Goal: Task Accomplishment & Management: Manage account settings

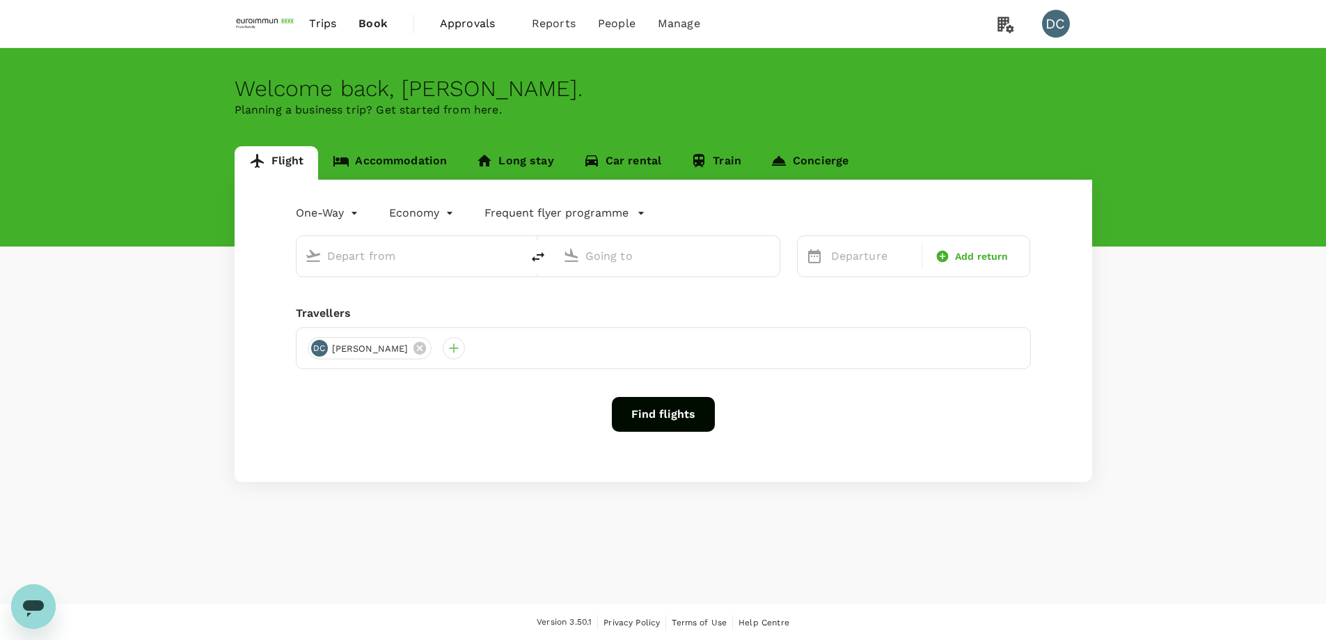
type input "roundtrip"
type input "Singapore Changi (SIN)"
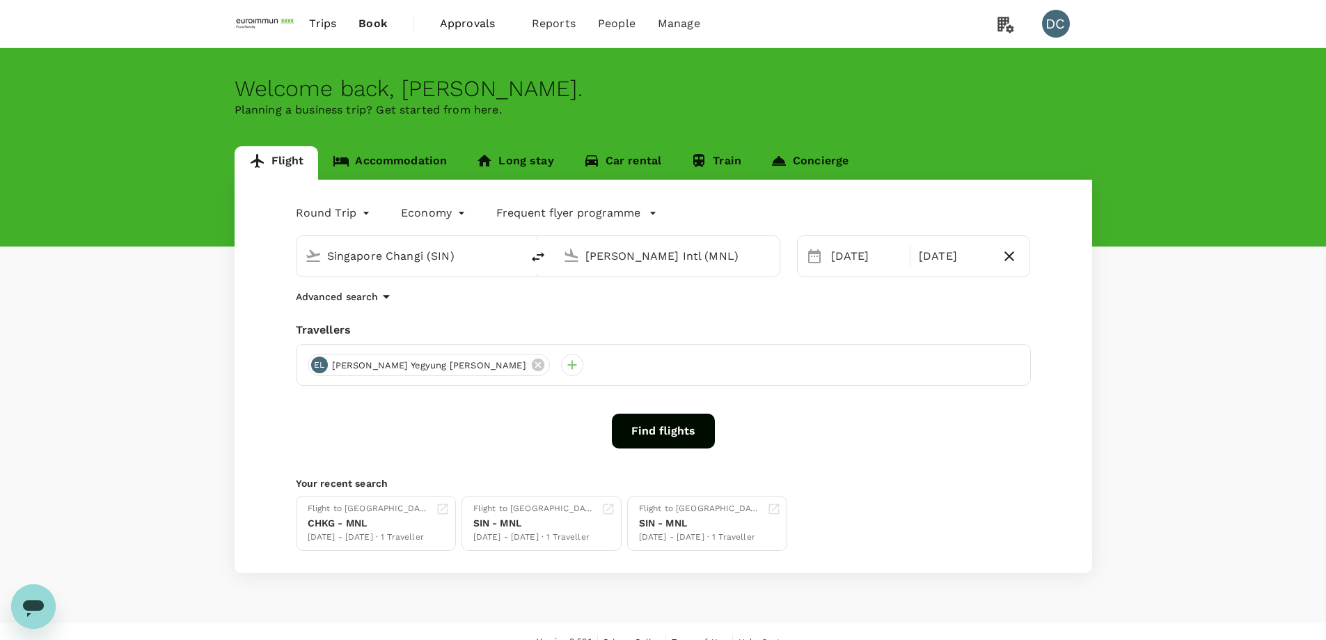
click at [717, 264] on input "[PERSON_NAME] Intl (MNL)" at bounding box center [667, 256] width 165 height 22
paste input "BKK"
click at [578, 315] on p "Suvarnabhumi Intl" at bounding box center [688, 310] width 245 height 14
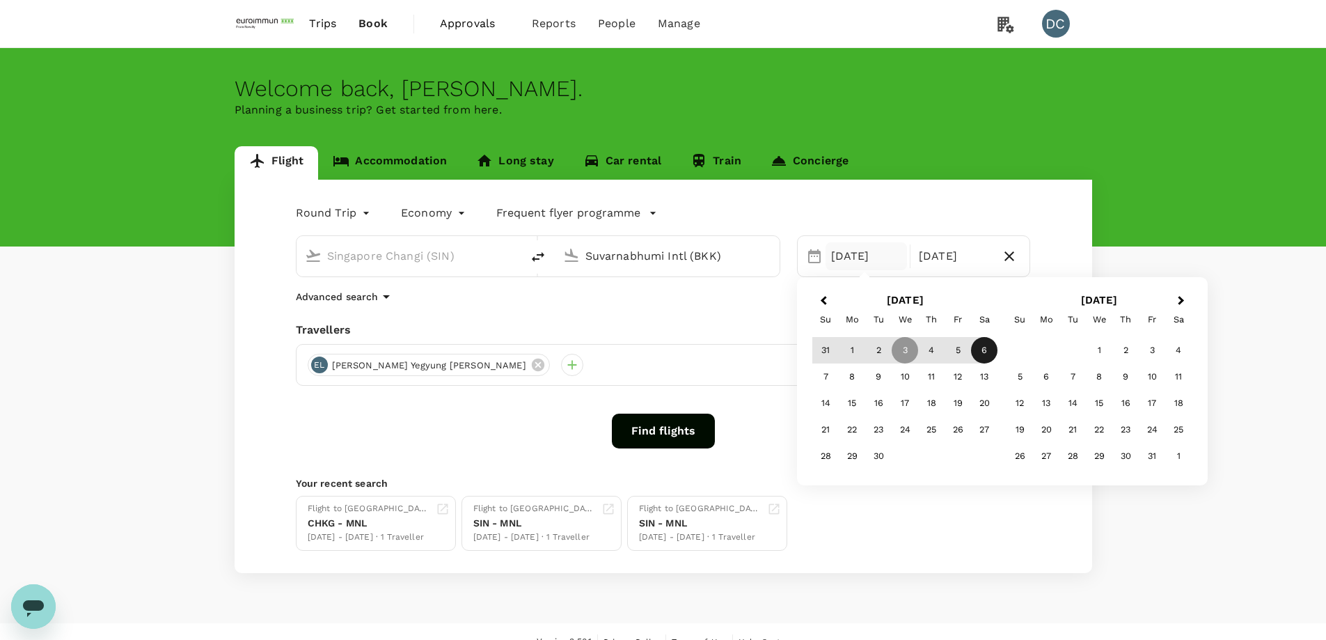
type input "Suvarnabhumi Intl (BKK)"
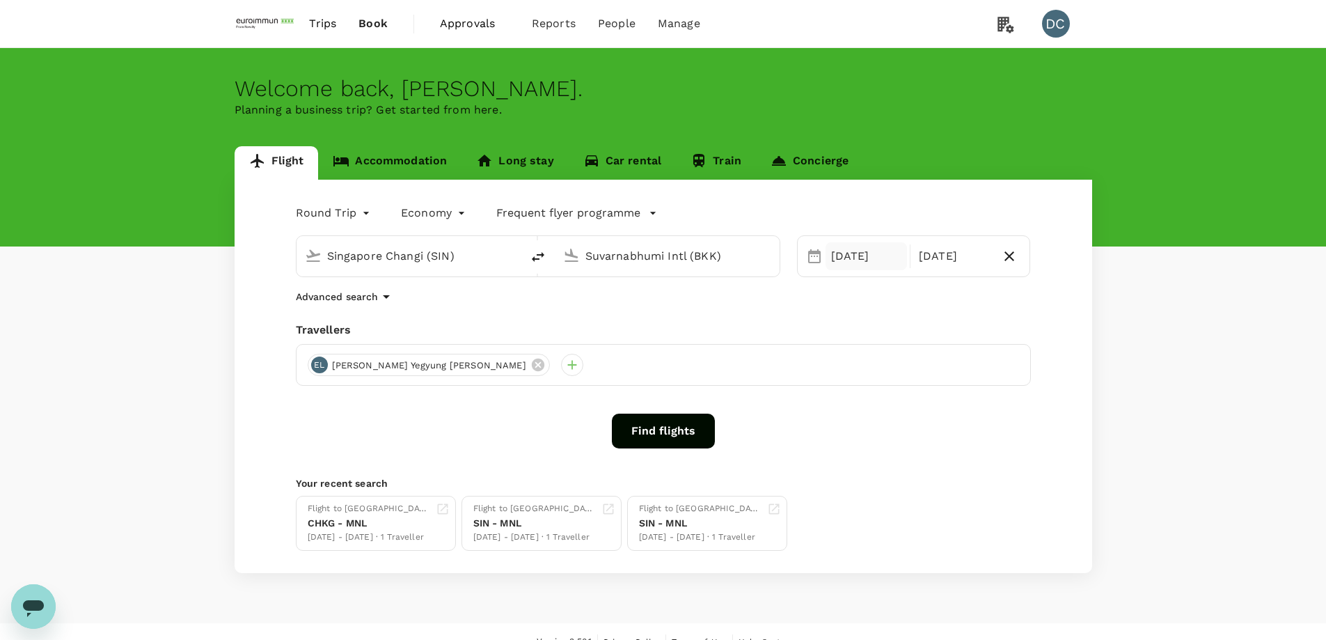
click at [848, 256] on div "[DATE]" at bounding box center [866, 256] width 81 height 28
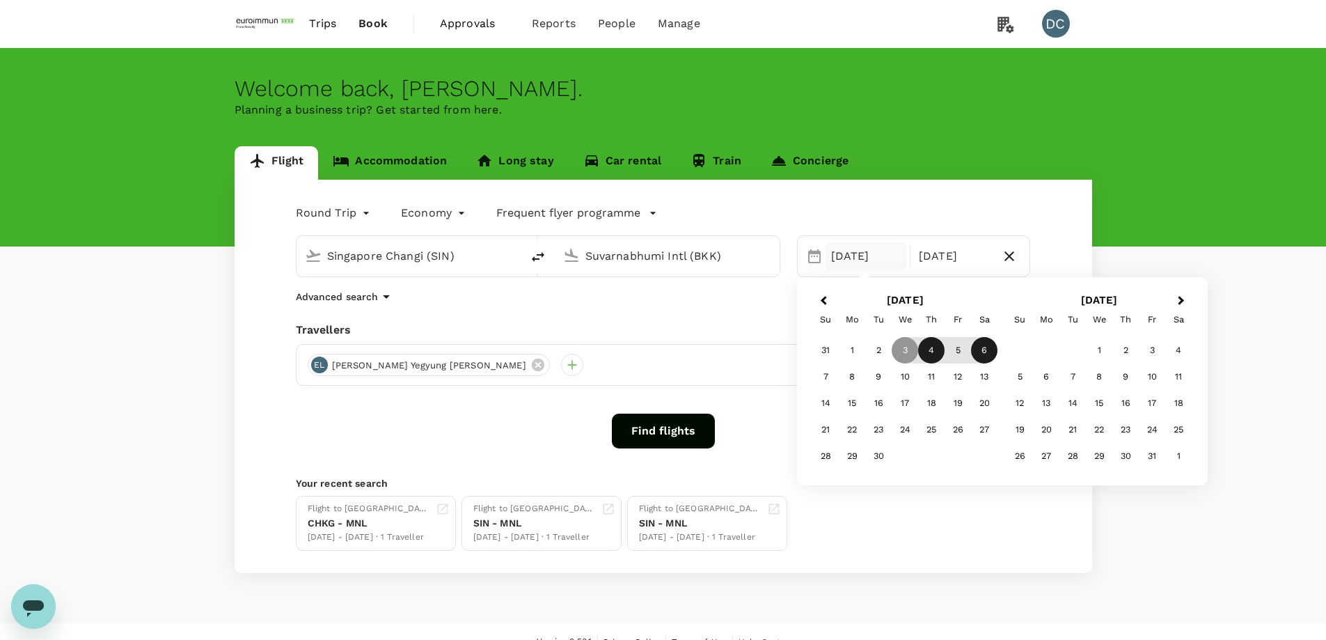
click at [935, 352] on div "4" at bounding box center [931, 350] width 26 height 26
click at [851, 377] on div "8" at bounding box center [852, 376] width 26 height 26
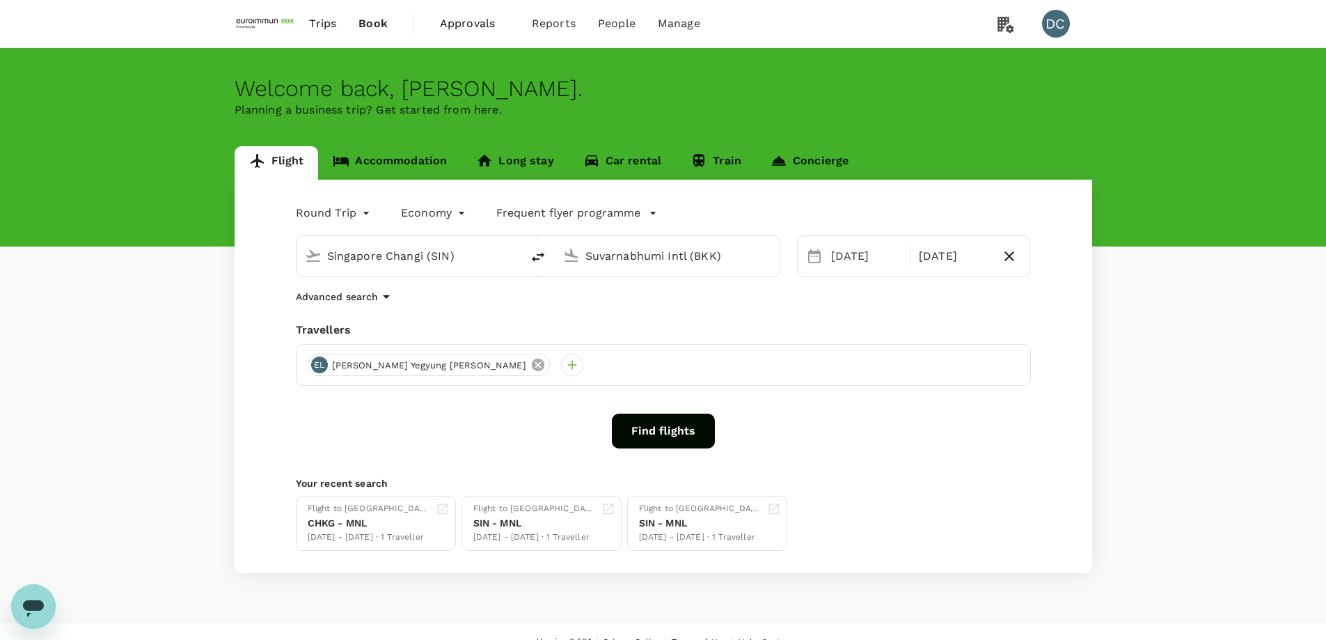
click at [530, 367] on icon at bounding box center [537, 364] width 15 height 15
click at [320, 363] on div at bounding box center [319, 365] width 22 height 22
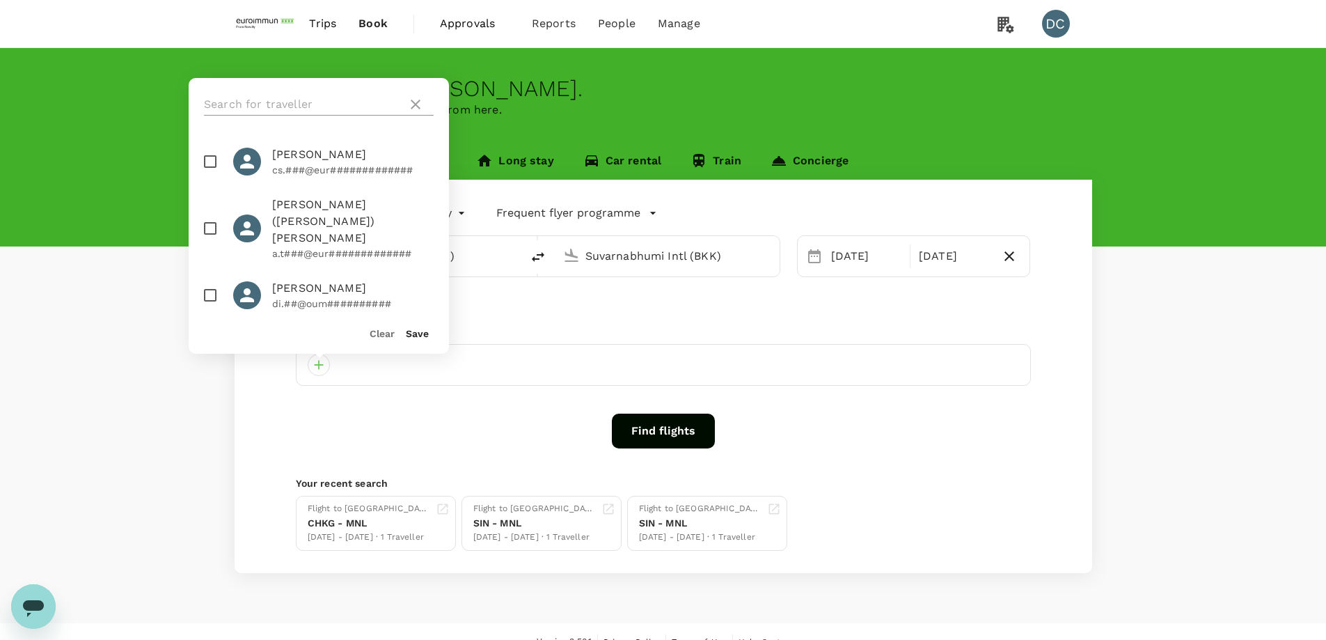
click at [246, 102] on input "text" at bounding box center [303, 104] width 198 height 22
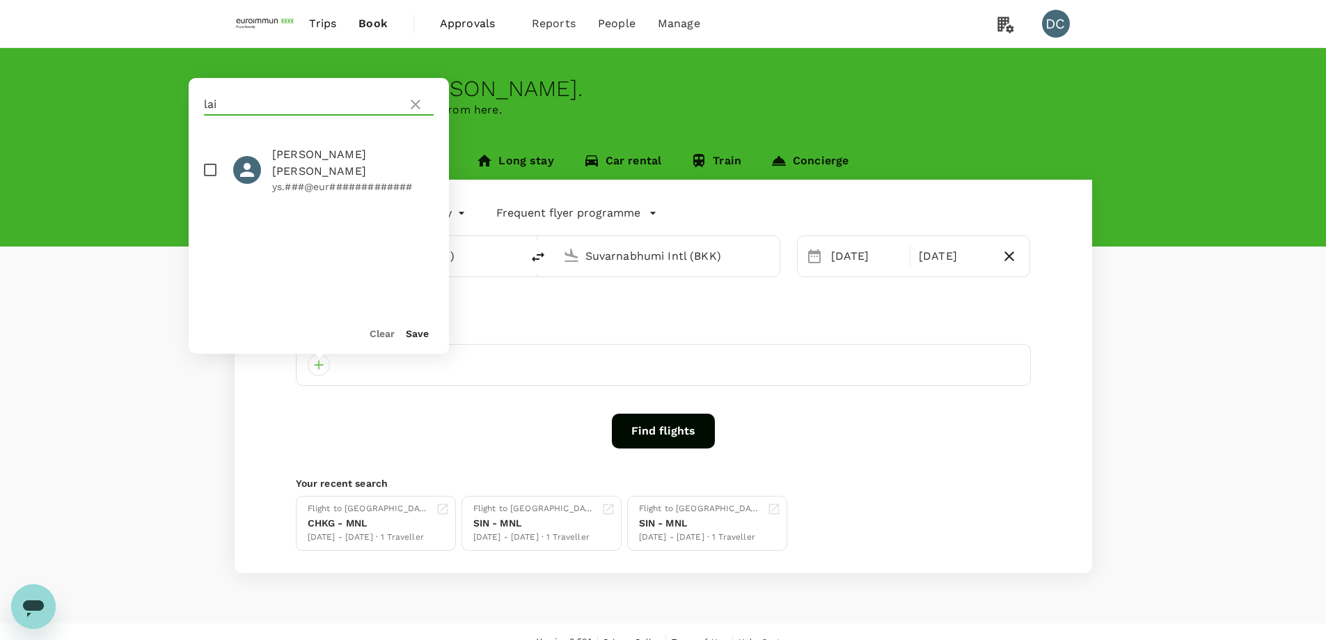
type input "lai"
click at [265, 165] on div at bounding box center [252, 170] width 39 height 28
checkbox input "true"
click at [415, 331] on button "Save" at bounding box center [417, 333] width 23 height 11
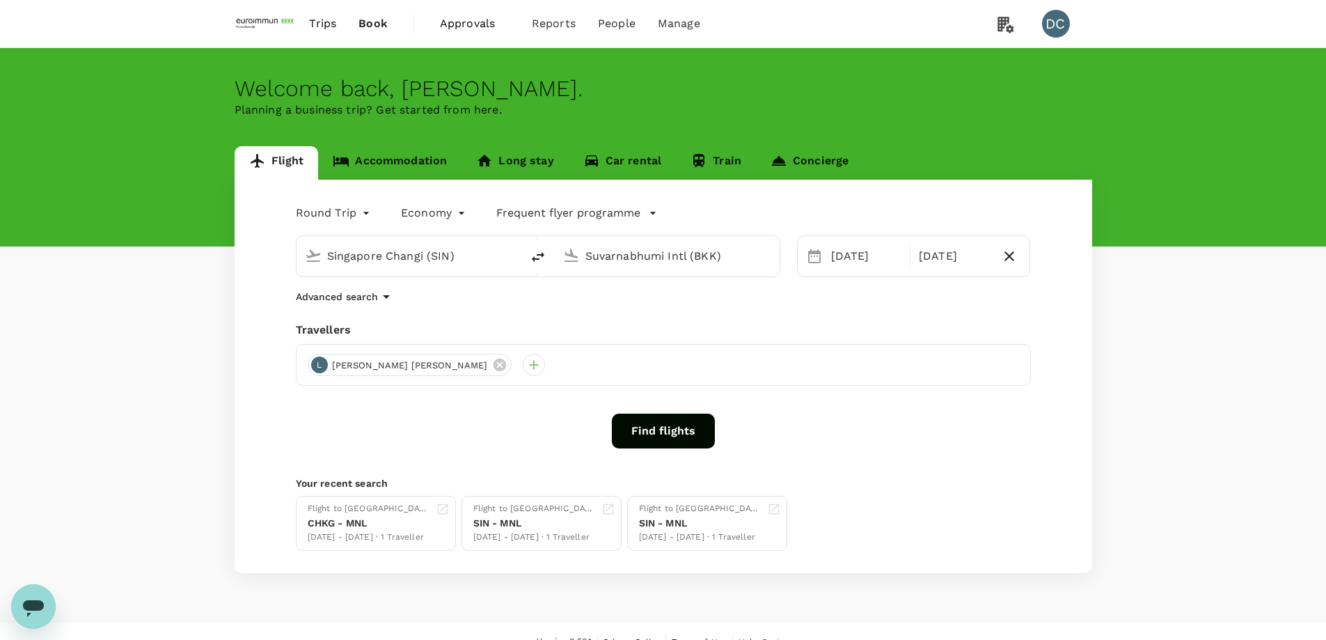
click at [658, 439] on button "Find flights" at bounding box center [663, 430] width 103 height 35
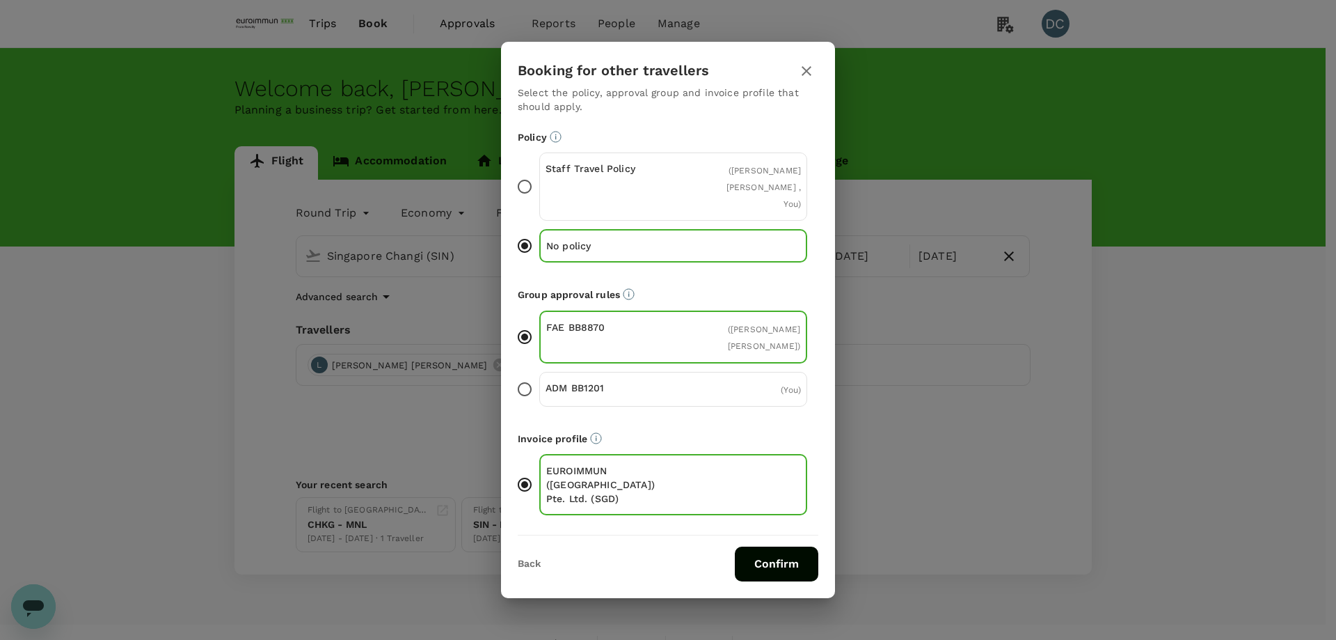
click at [542, 204] on div "Staff Travel Policy ( [PERSON_NAME] [PERSON_NAME] , You )" at bounding box center [673, 186] width 268 height 68
click at [539, 201] on input "Staff Travel Policy ( [PERSON_NAME] [PERSON_NAME] , You )" at bounding box center [524, 186] width 29 height 29
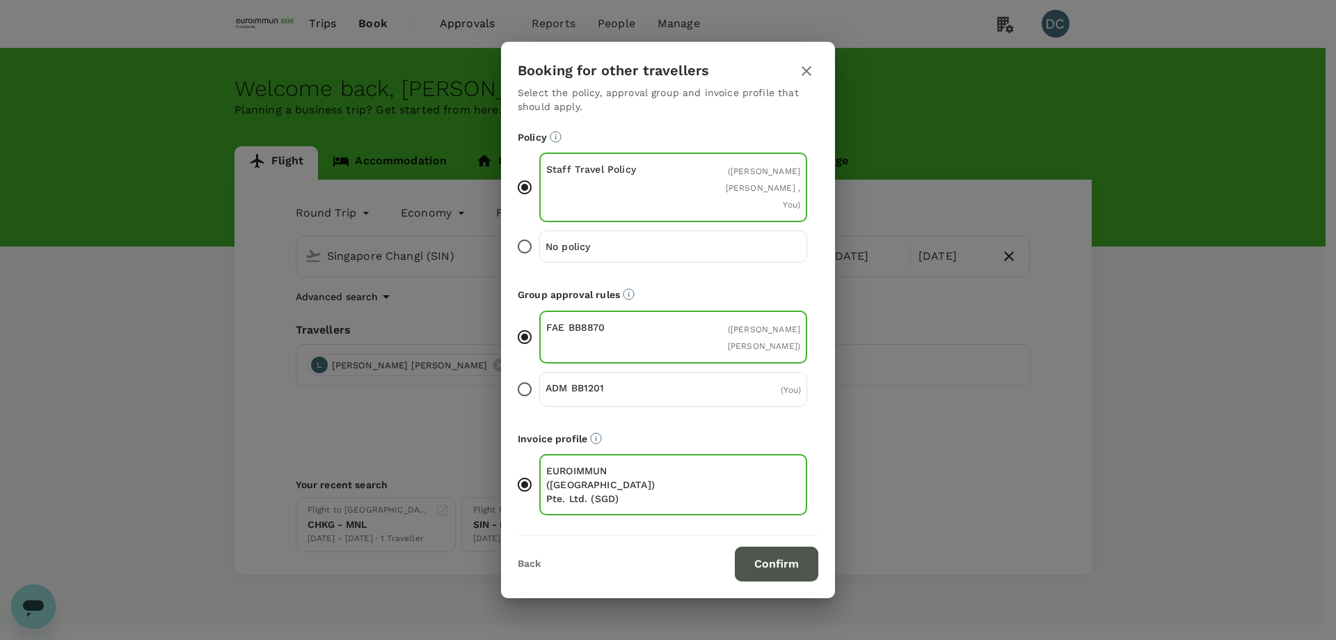
click at [787, 546] on button "Confirm" at bounding box center [777, 563] width 84 height 35
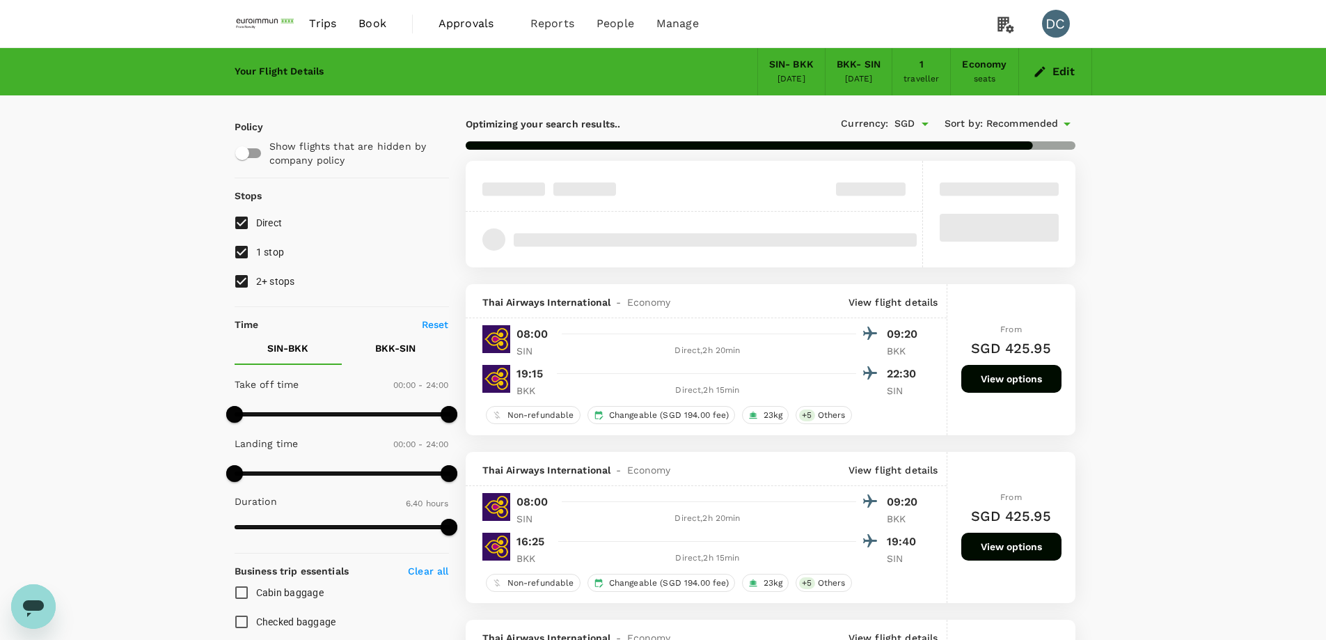
click at [240, 281] on input "2+ stops" at bounding box center [241, 281] width 29 height 29
checkbox input "false"
click at [238, 251] on input "1 stop" at bounding box center [241, 251] width 29 height 29
checkbox input "false"
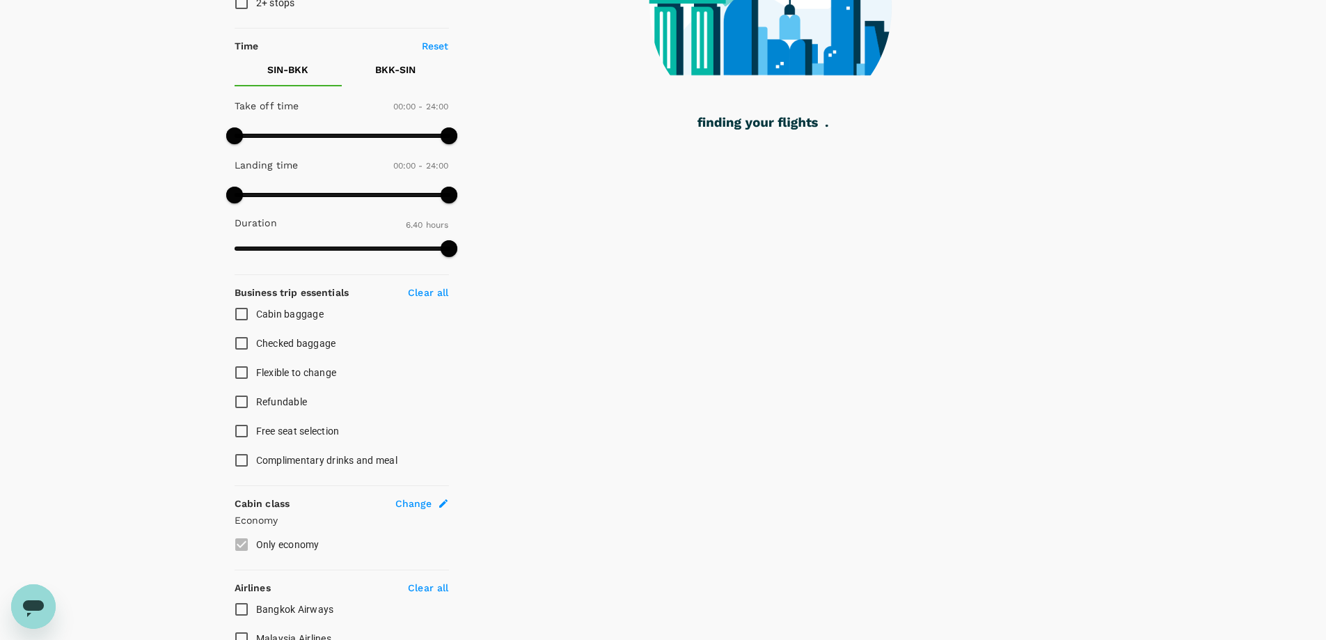
scroll to position [539, 0]
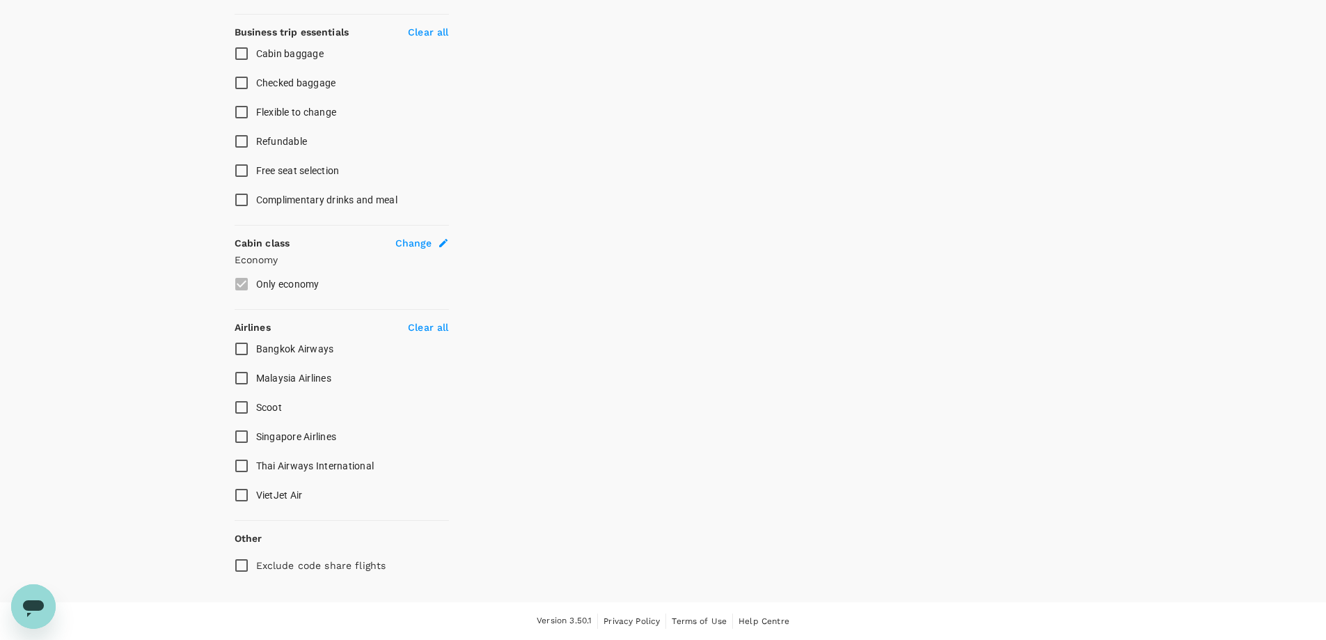
type input "1475"
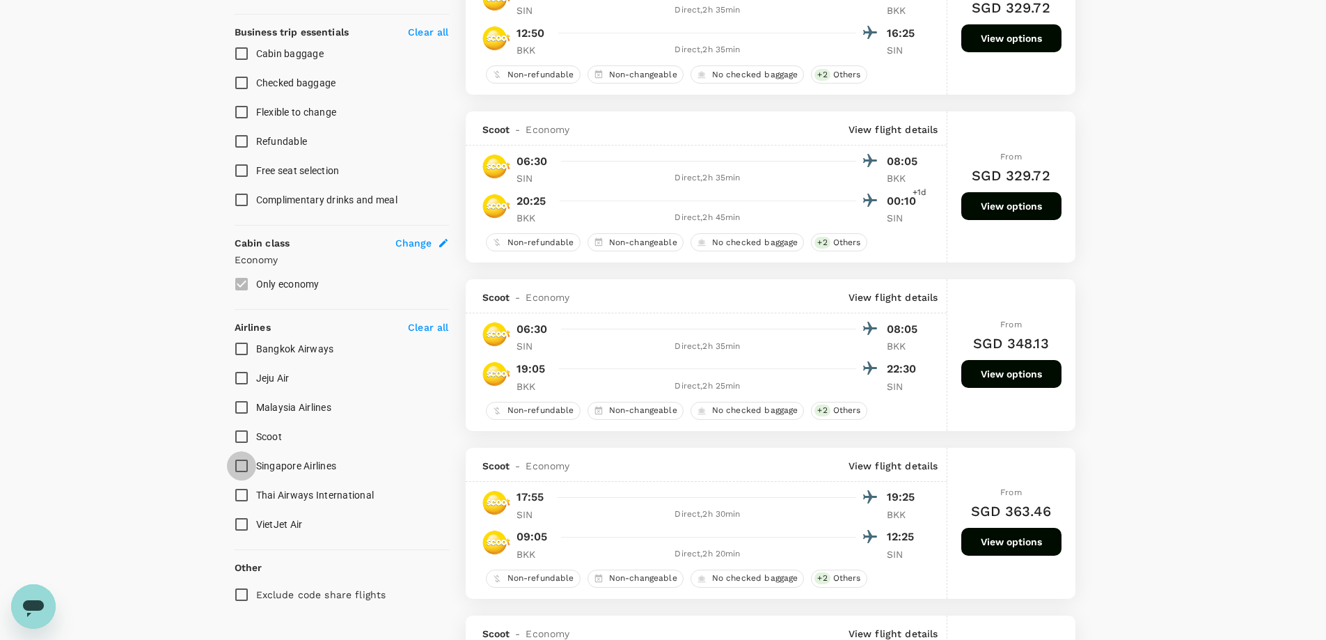
click at [242, 469] on input "Singapore Airlines" at bounding box center [241, 465] width 29 height 29
checkbox input "true"
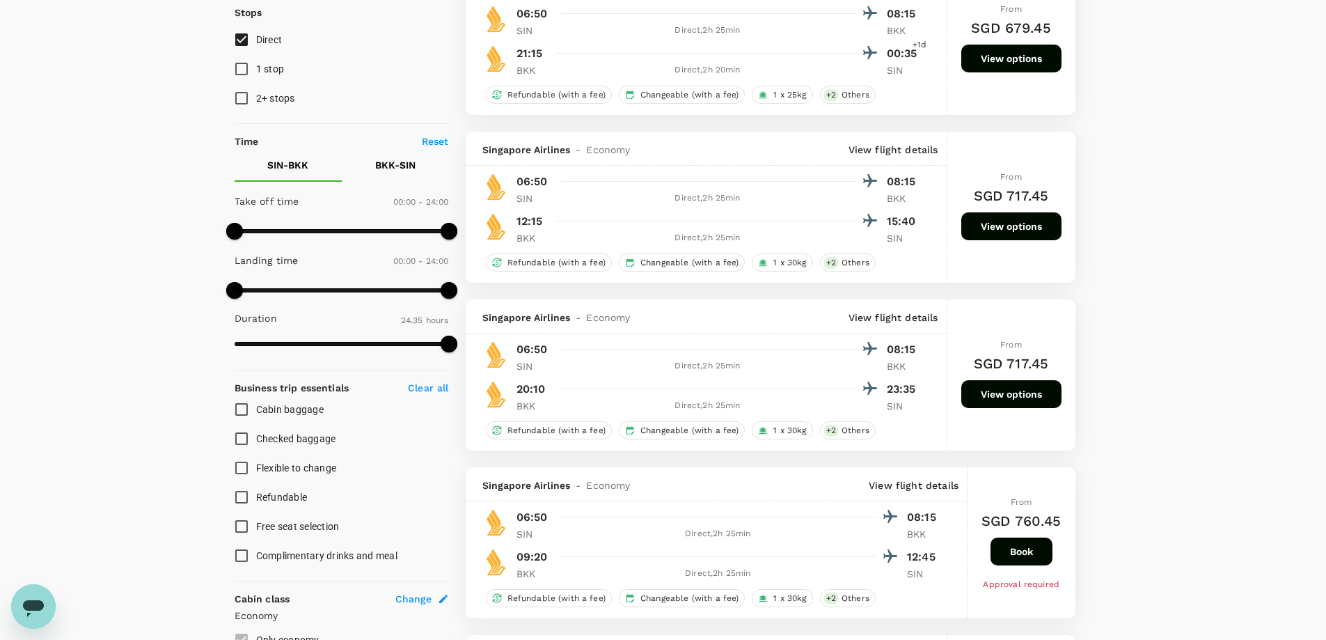
scroll to position [52, 0]
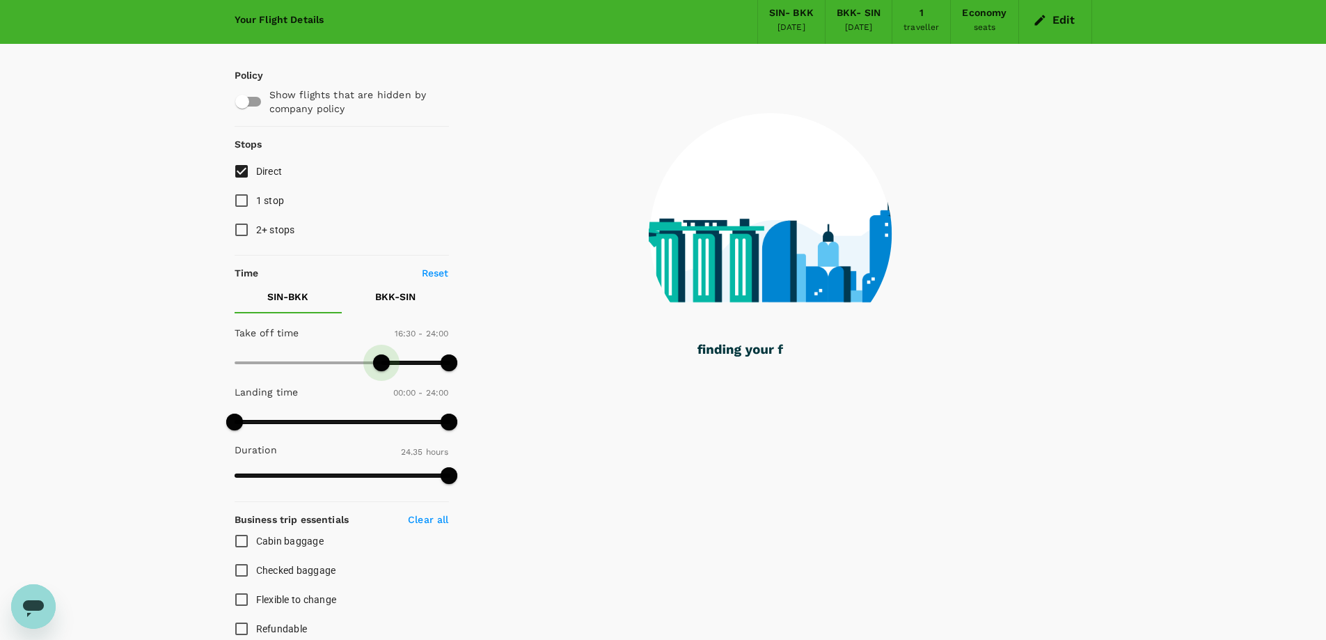
drag, startPoint x: 235, startPoint y: 365, endPoint x: 380, endPoint y: 365, distance: 144.8
click at [380, 365] on span at bounding box center [381, 362] width 17 height 17
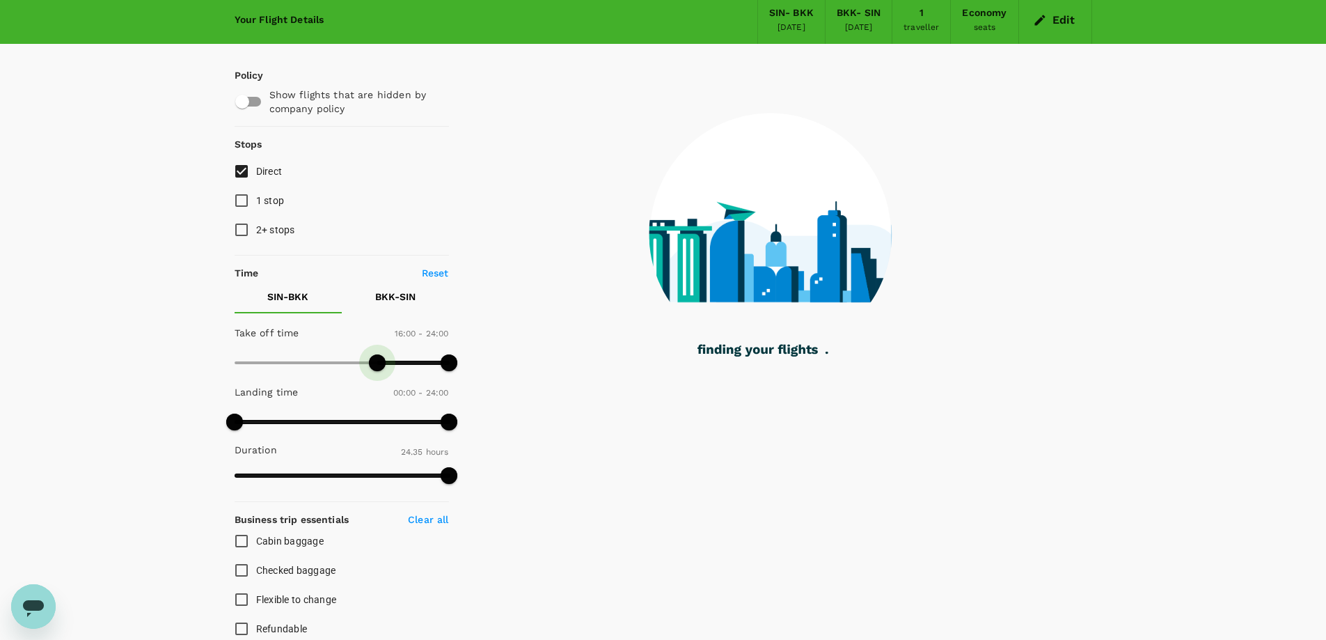
type input "900"
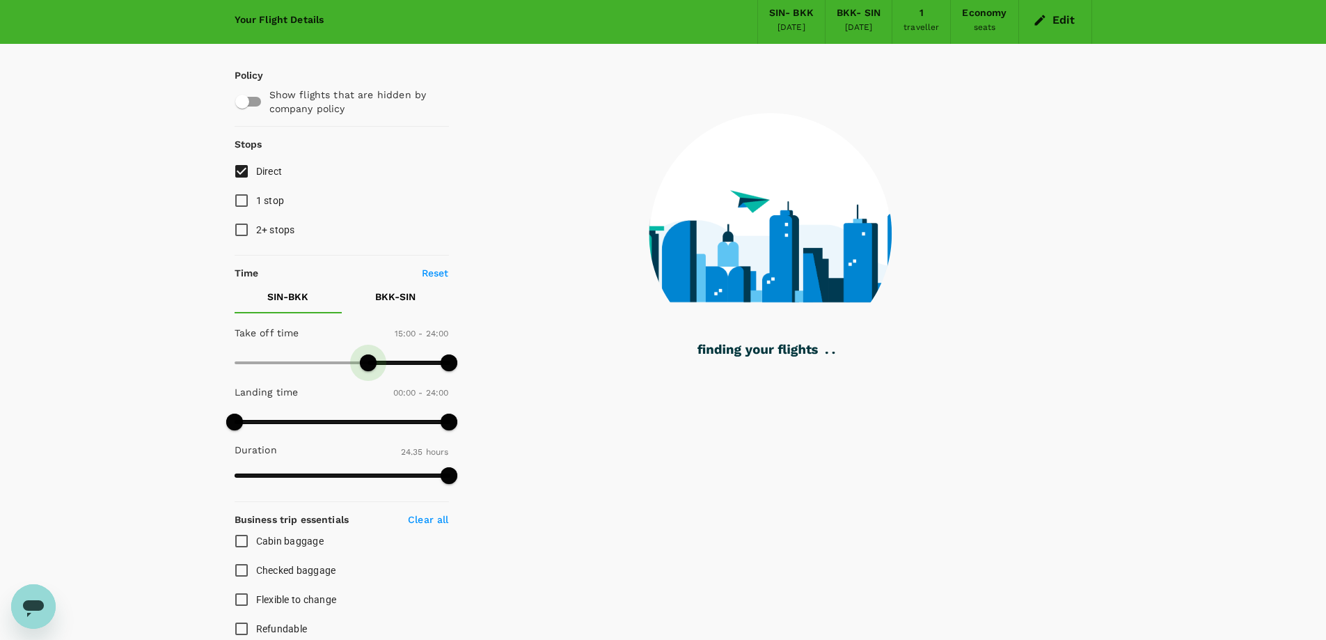
drag, startPoint x: 380, startPoint y: 365, endPoint x: 370, endPoint y: 365, distance: 9.7
click at [370, 365] on span at bounding box center [368, 362] width 17 height 17
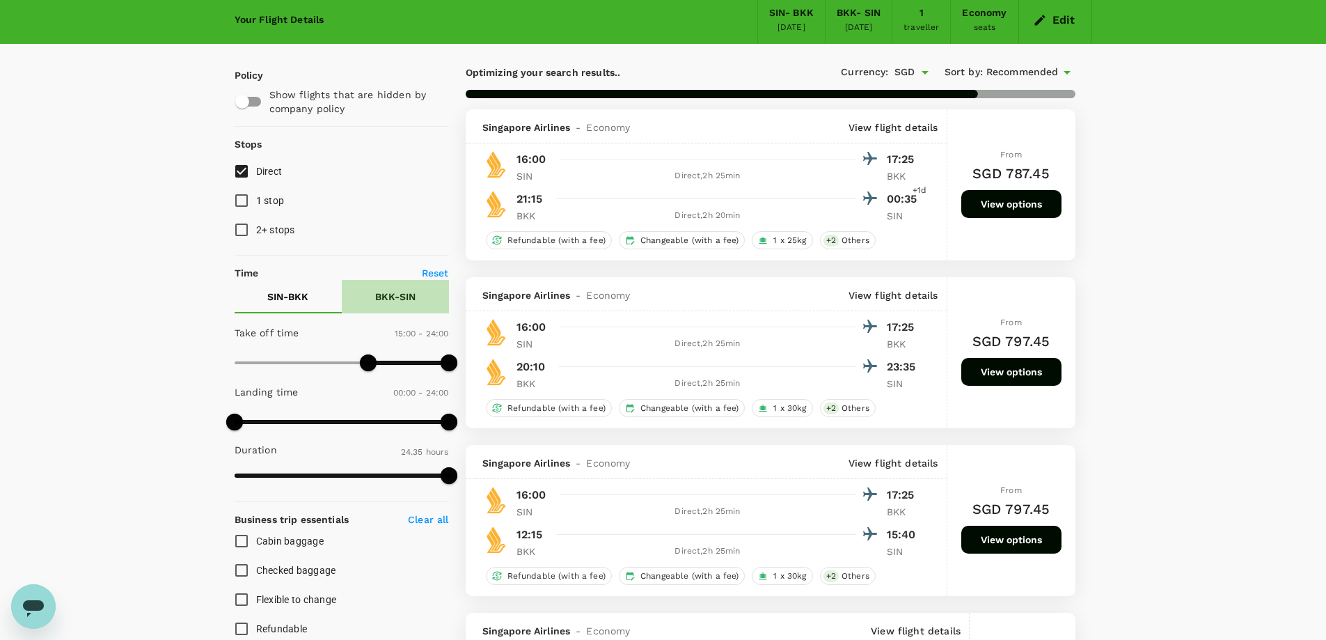
click at [400, 294] on p "BKK - SIN" at bounding box center [395, 297] width 40 height 14
type input "690"
drag, startPoint x: 234, startPoint y: 356, endPoint x: 338, endPoint y: 358, distance: 103.7
click at [338, 358] on span at bounding box center [337, 362] width 17 height 17
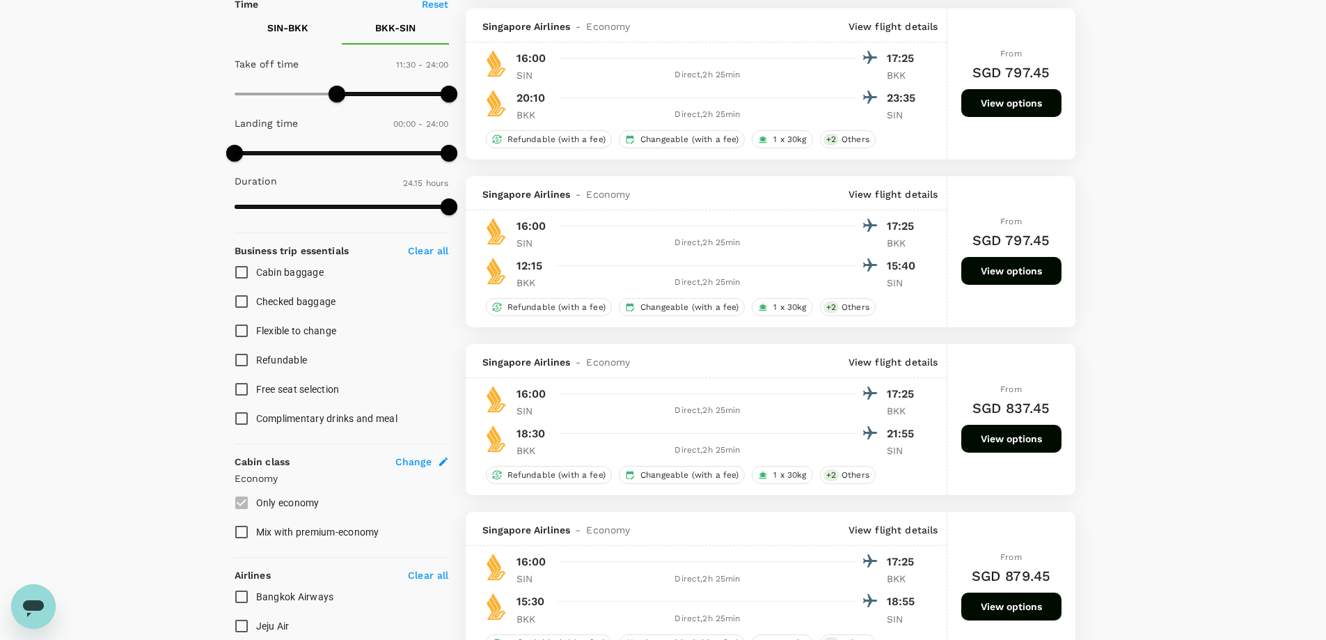
scroll to position [330, 0]
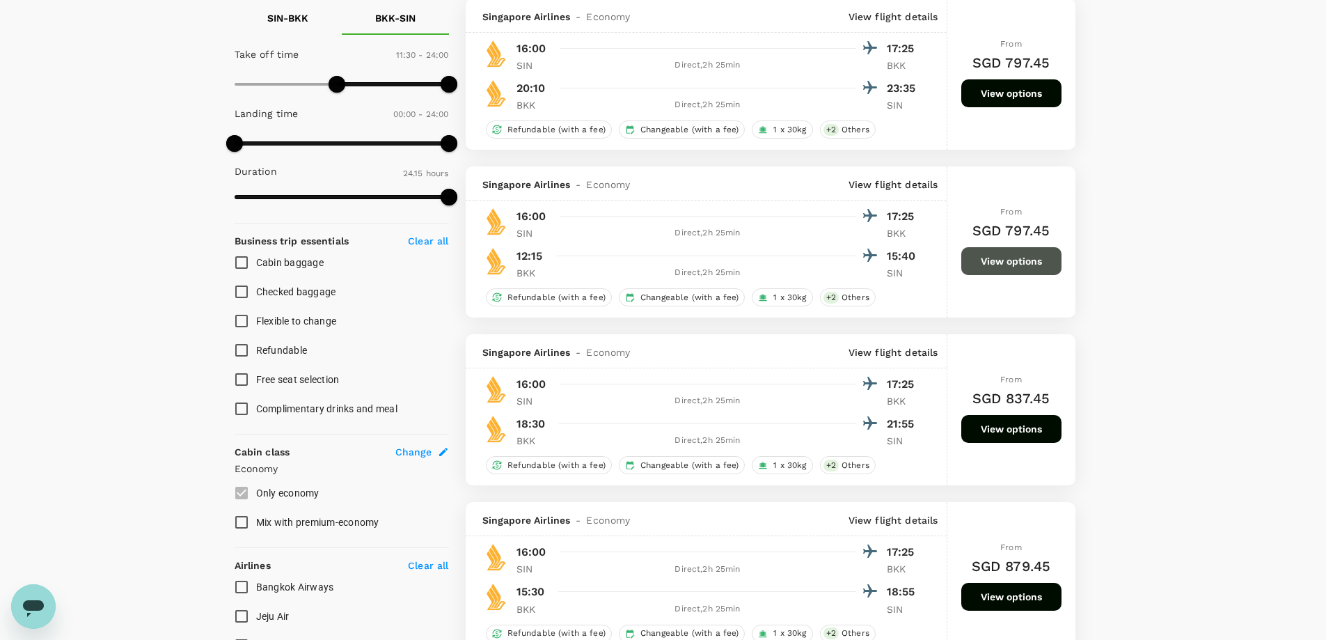
click at [1032, 264] on button "View options" at bounding box center [1011, 261] width 100 height 28
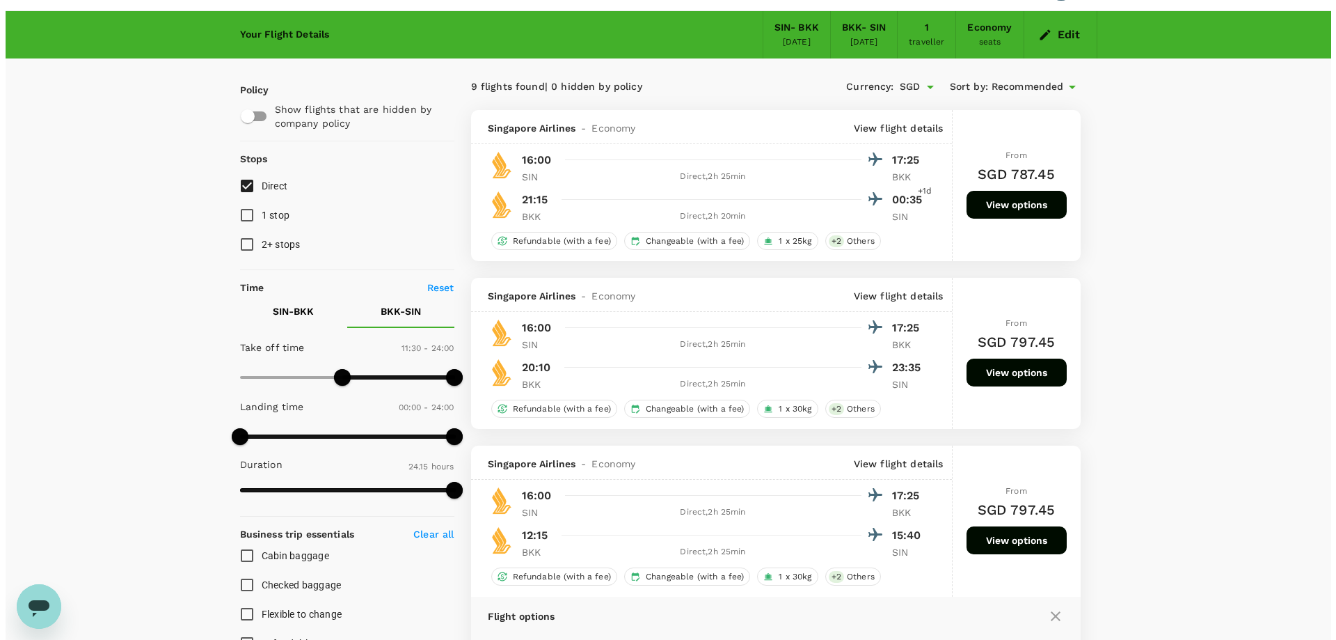
scroll to position [0, 0]
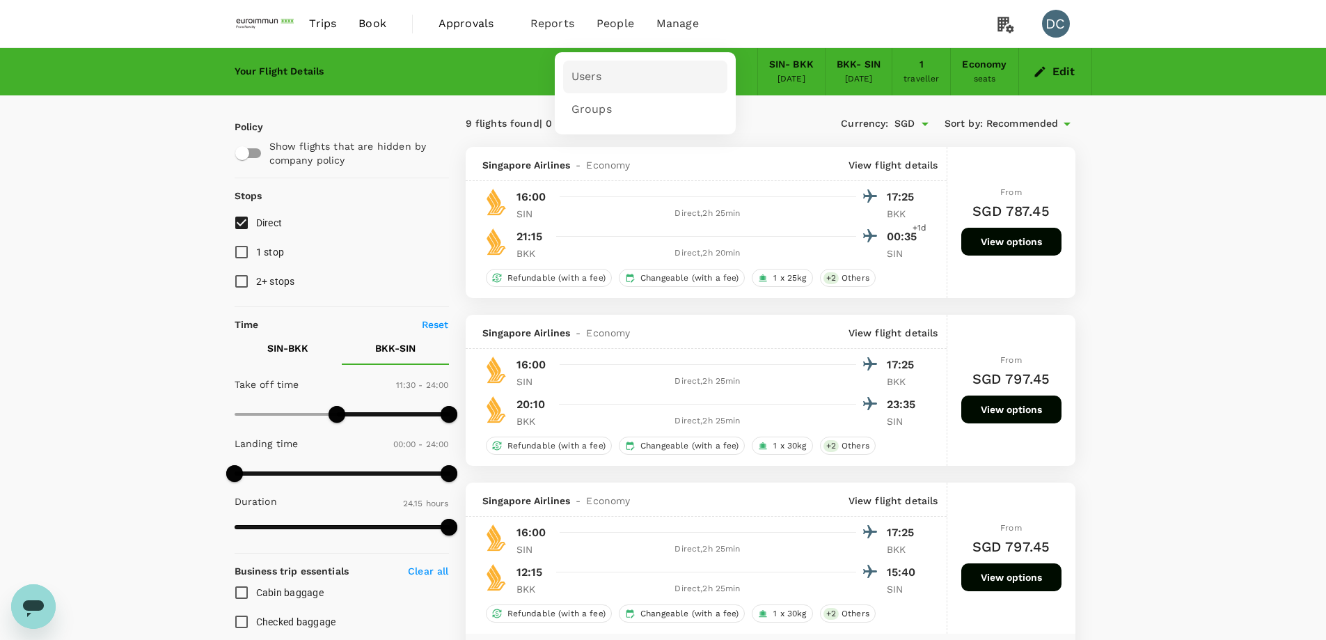
click at [577, 74] on span "Users" at bounding box center [586, 77] width 31 height 16
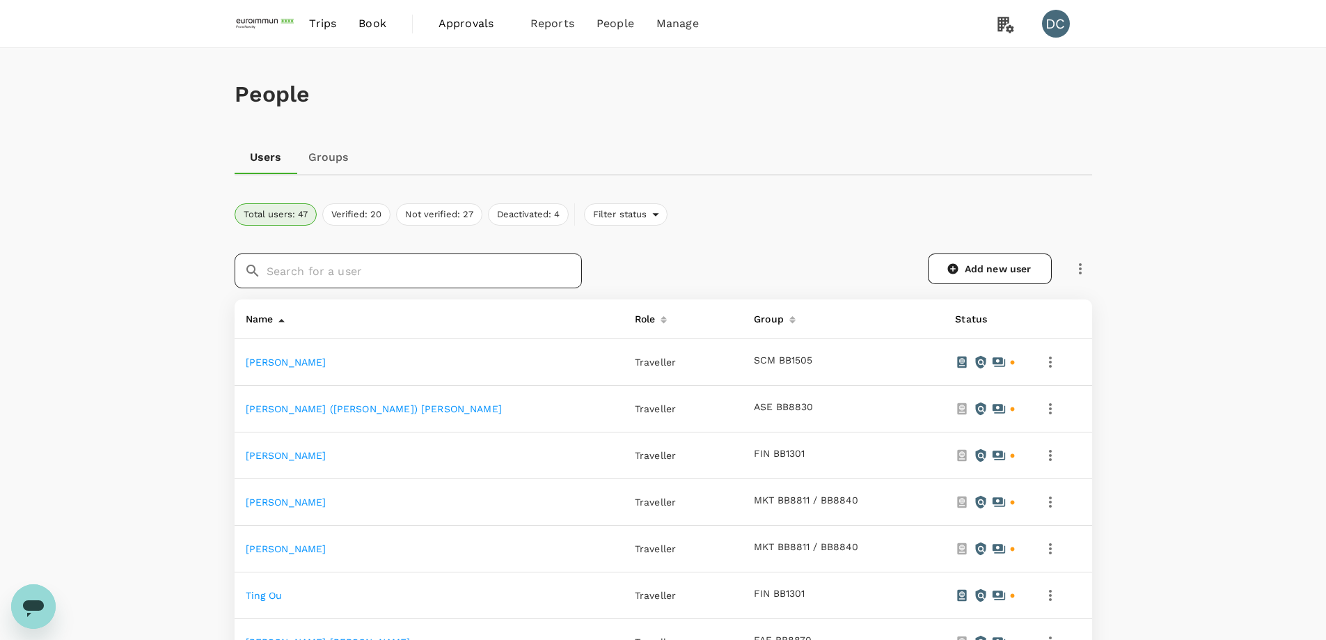
click at [358, 274] on input "text" at bounding box center [424, 270] width 315 height 35
type input "lai"
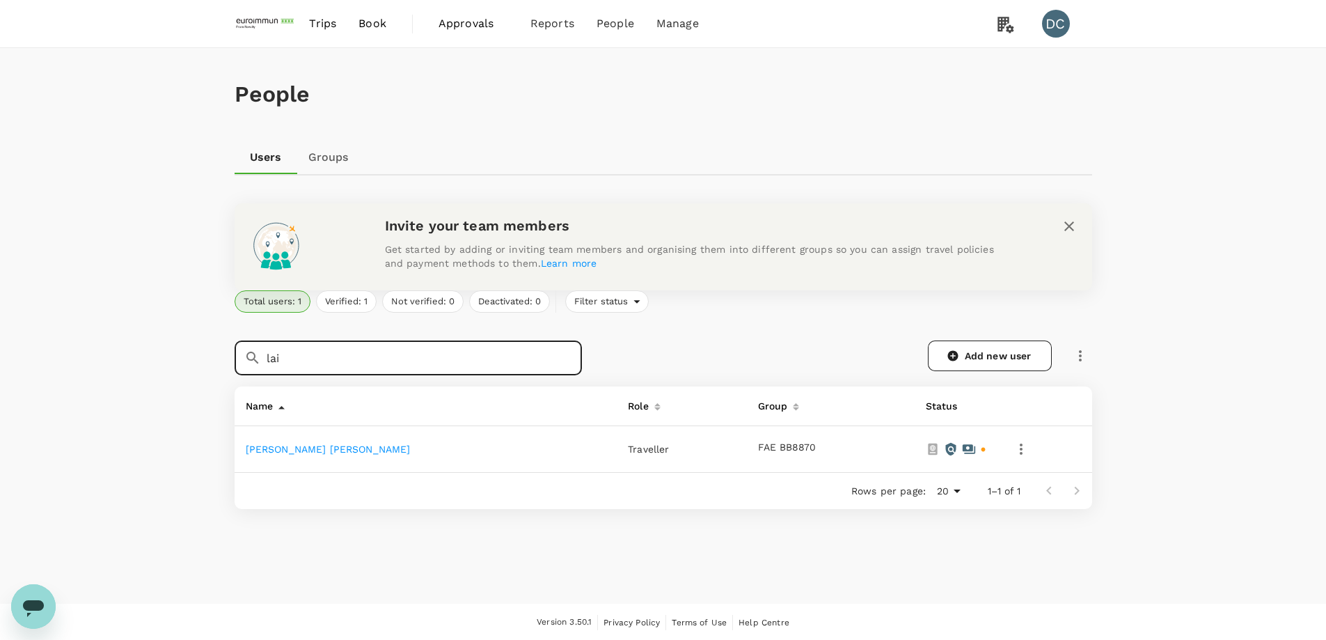
click at [276, 452] on link "[PERSON_NAME] [PERSON_NAME]" at bounding box center [328, 448] width 165 height 11
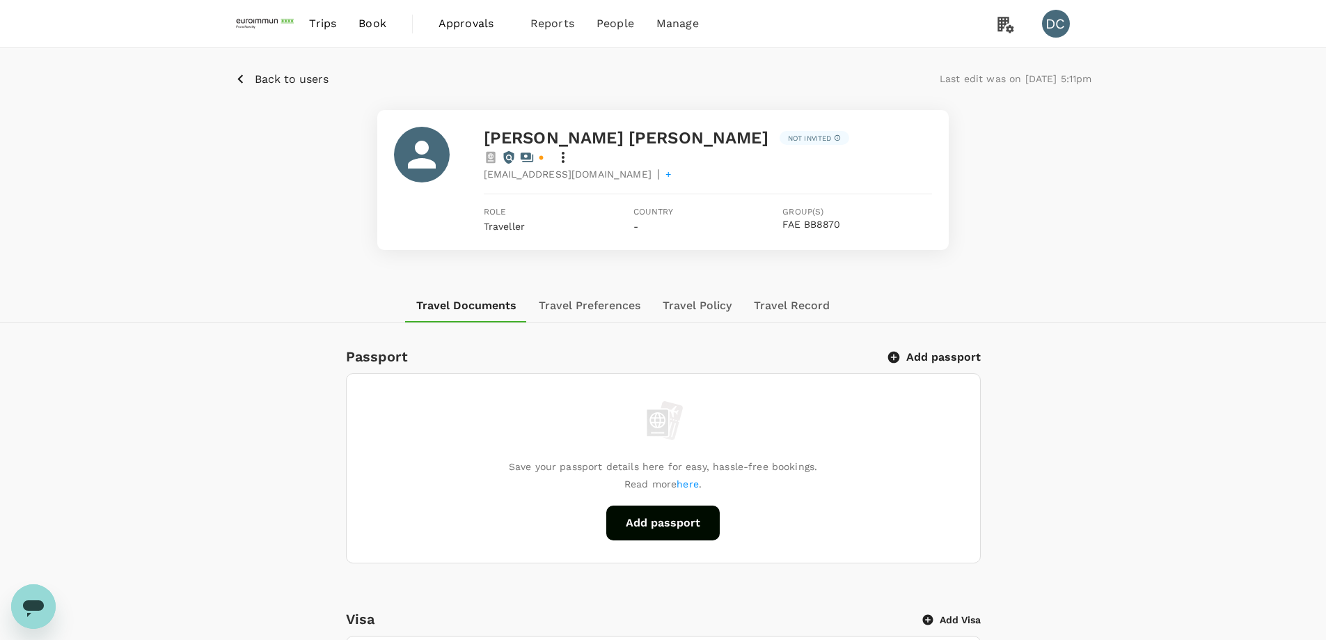
click at [590, 291] on button "Travel Preferences" at bounding box center [590, 305] width 124 height 33
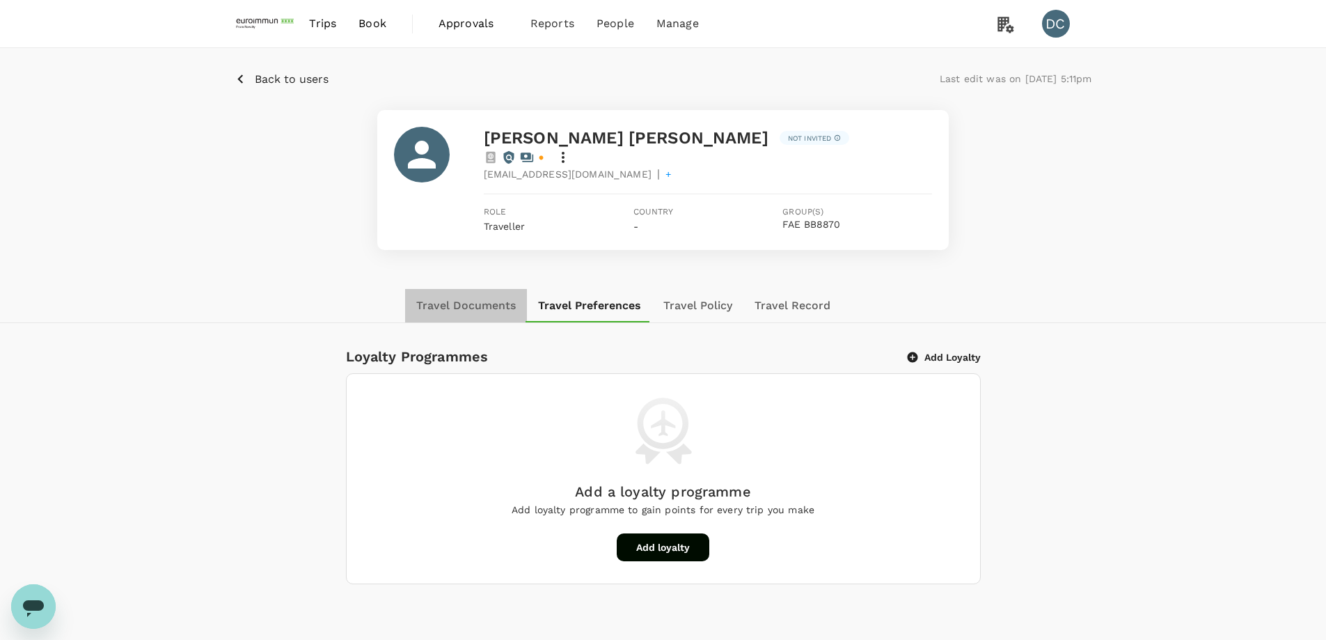
click at [480, 294] on button "Travel Documents" at bounding box center [466, 305] width 122 height 33
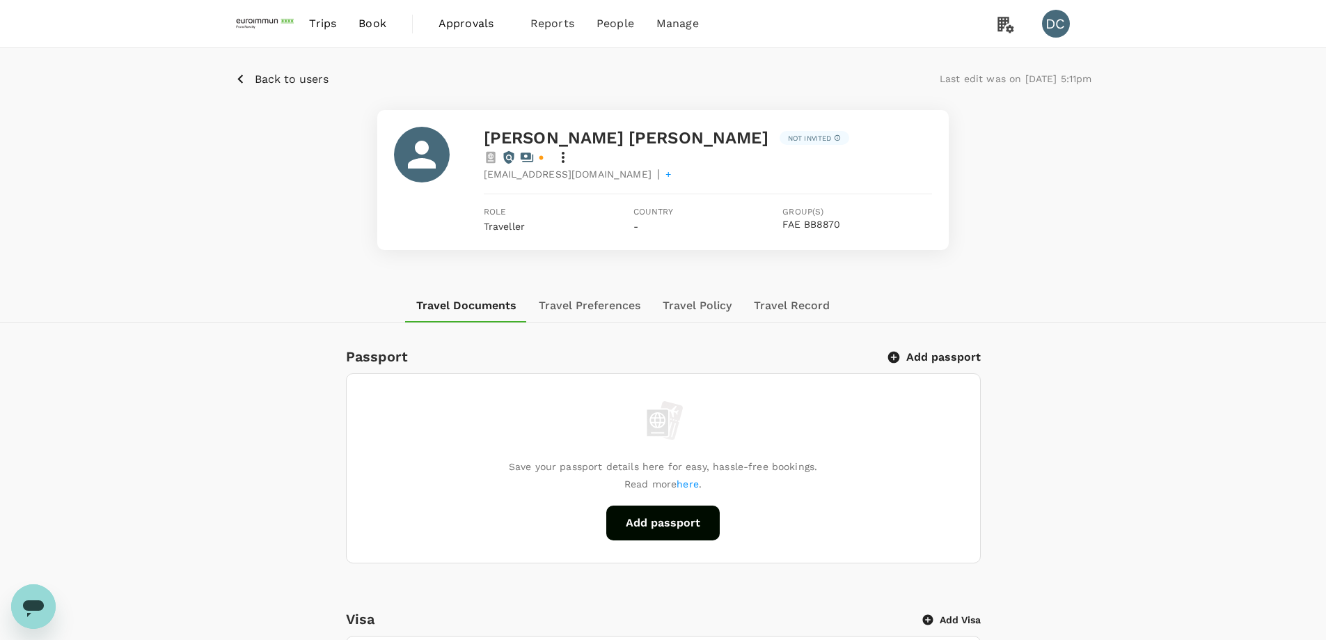
click at [935, 350] on button "Add passport" at bounding box center [935, 357] width 91 height 14
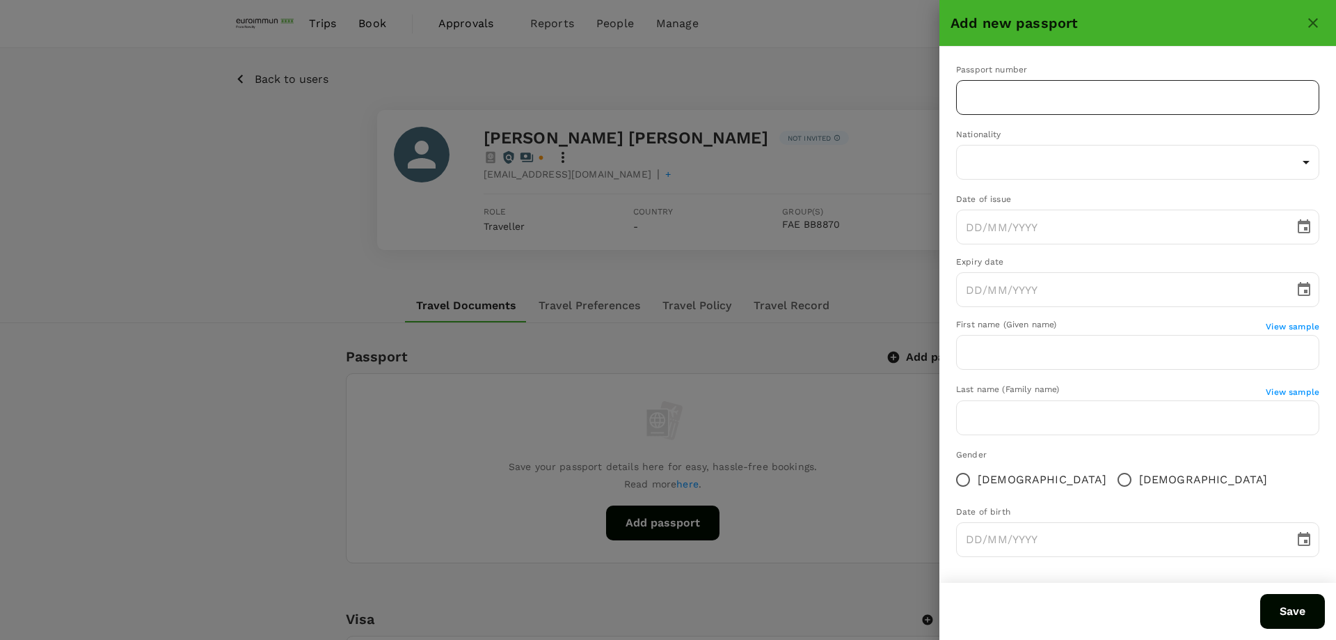
click at [995, 81] on input "text" at bounding box center [1137, 97] width 363 height 35
paste input "A55824474"
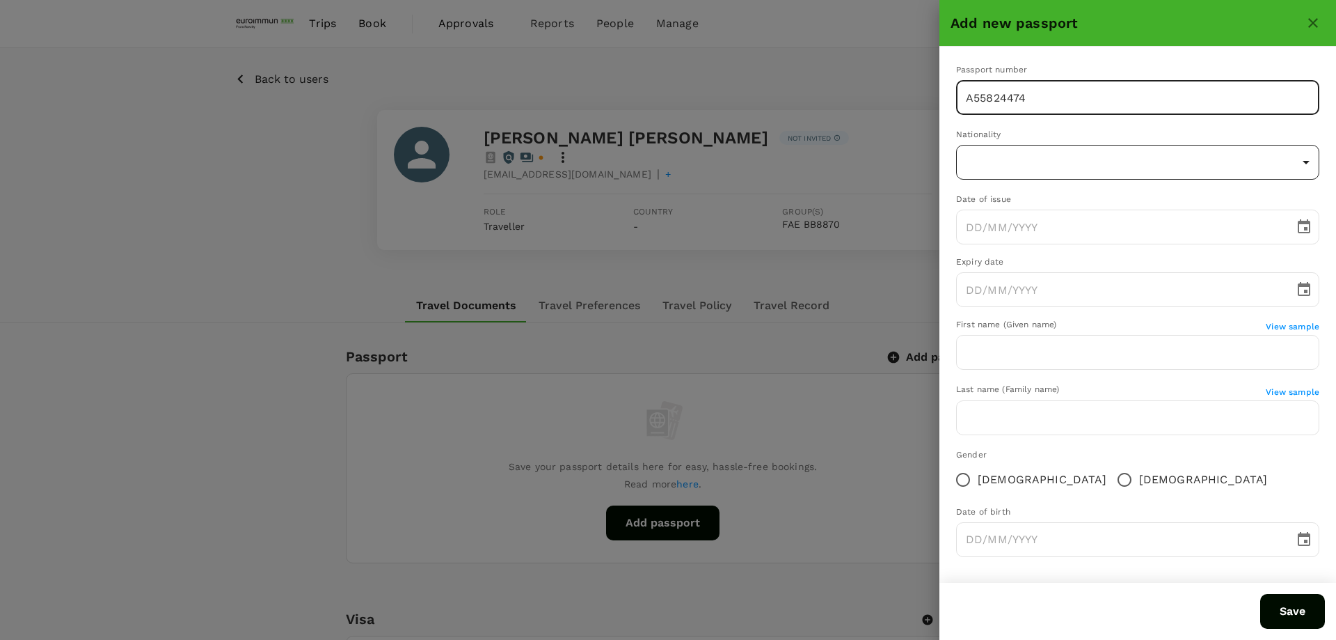
type input "A55824474"
click at [1100, 164] on body "Trips Book Approvals 0 Reports People Manage DC Back to users Last edit was on …" at bounding box center [668, 624] width 1336 height 1249
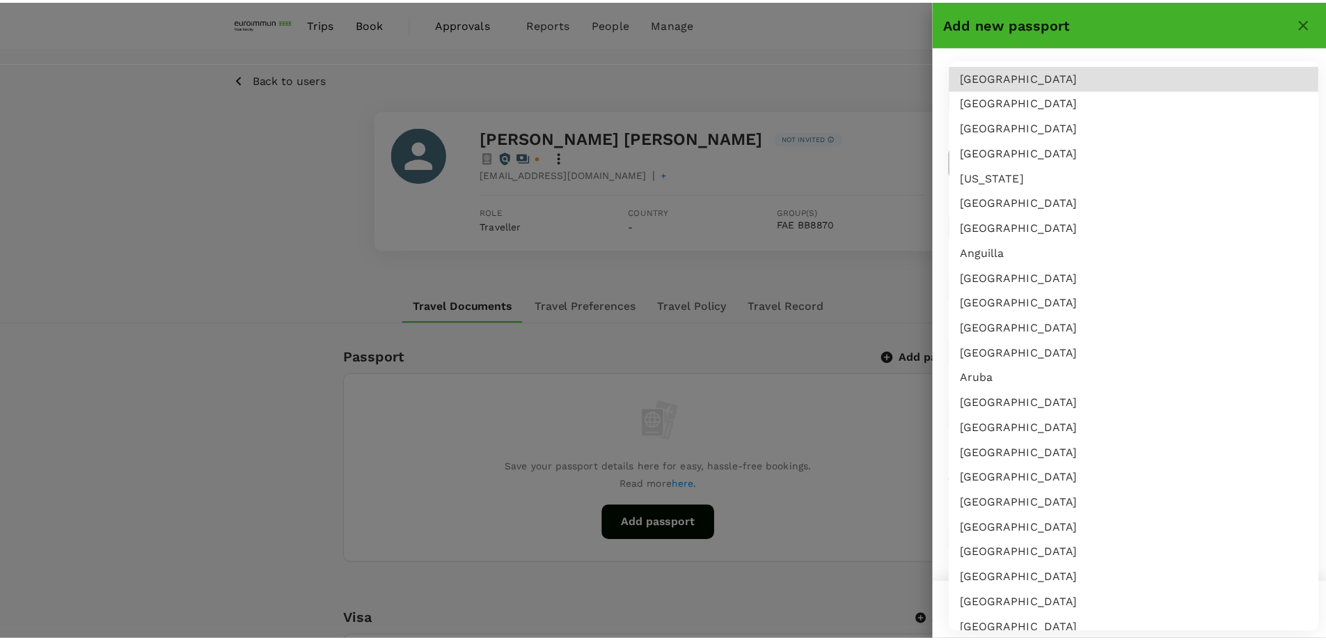
scroll to position [2939, 0]
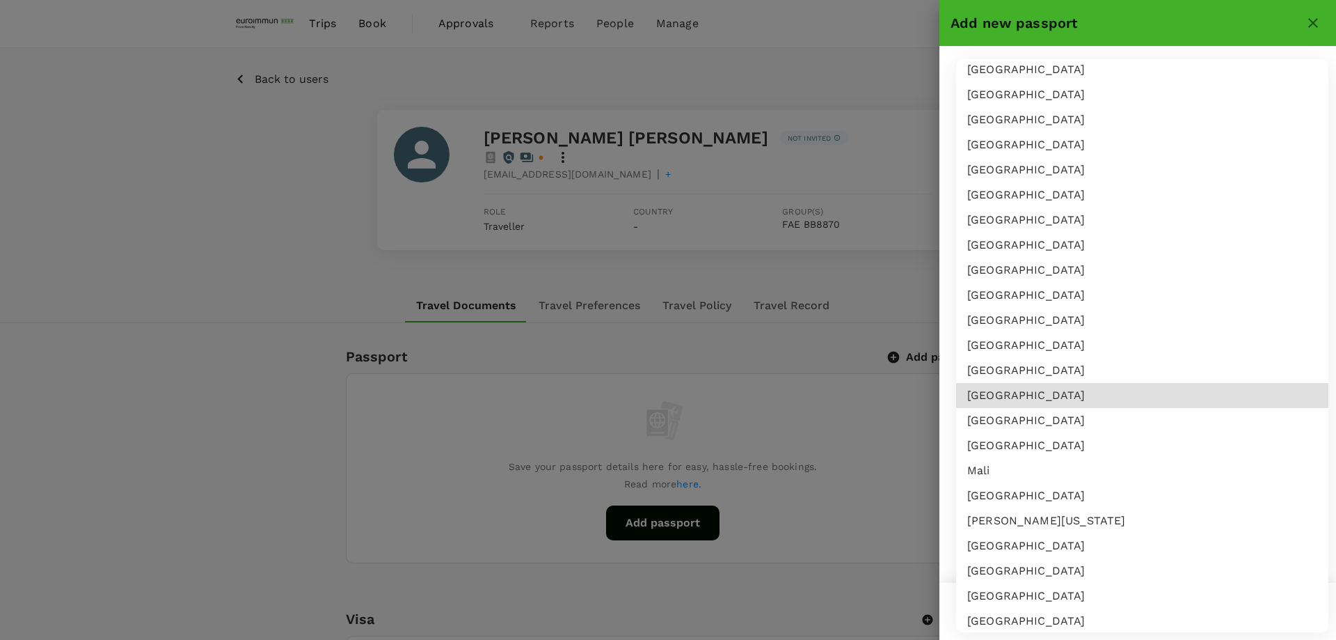
click at [1052, 413] on li "[GEOGRAPHIC_DATA]" at bounding box center [1142, 420] width 372 height 25
type input "MY"
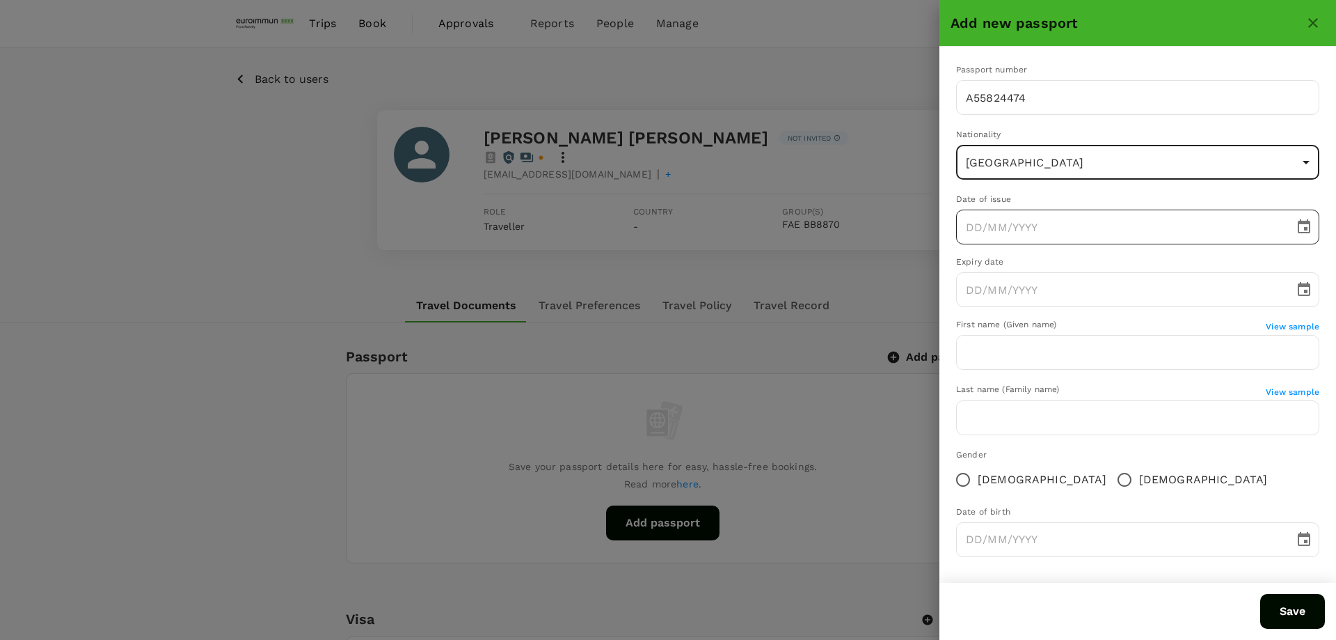
type input "DD/MM/YYYY"
click at [1036, 239] on input "DD/MM/YYYY" at bounding box center [1120, 227] width 329 height 35
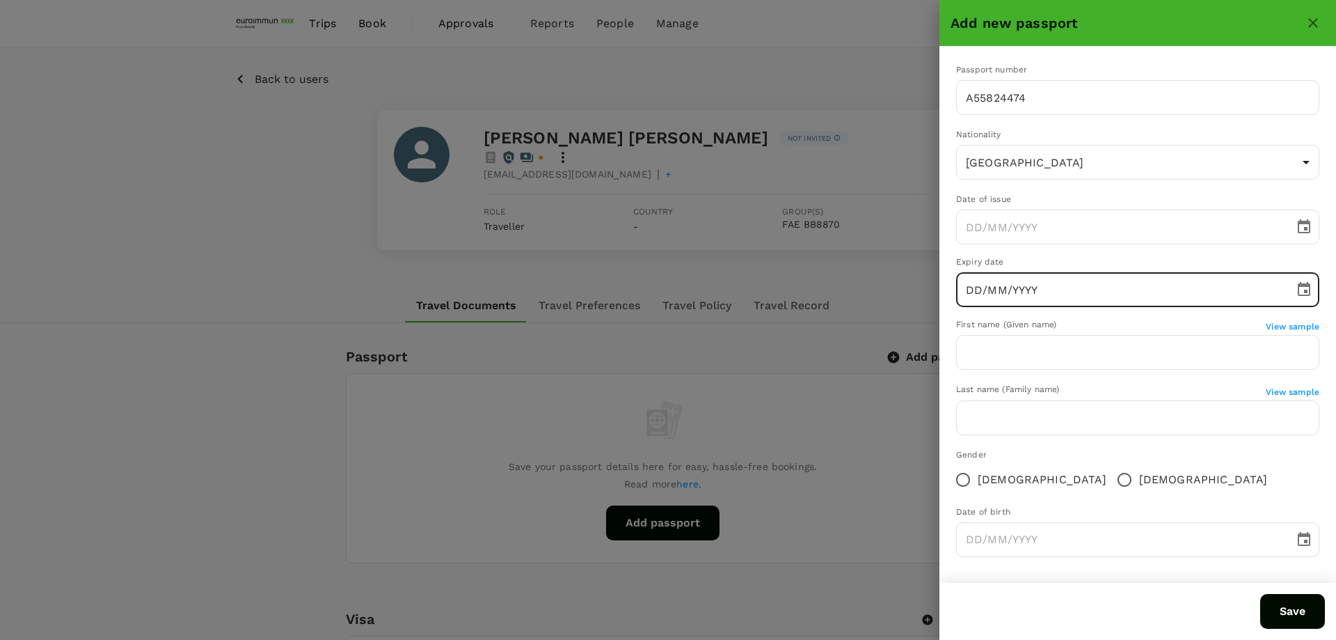
click at [1048, 287] on input "DD/MM/YYYY" at bounding box center [1120, 289] width 329 height 35
type input "[DATE]"
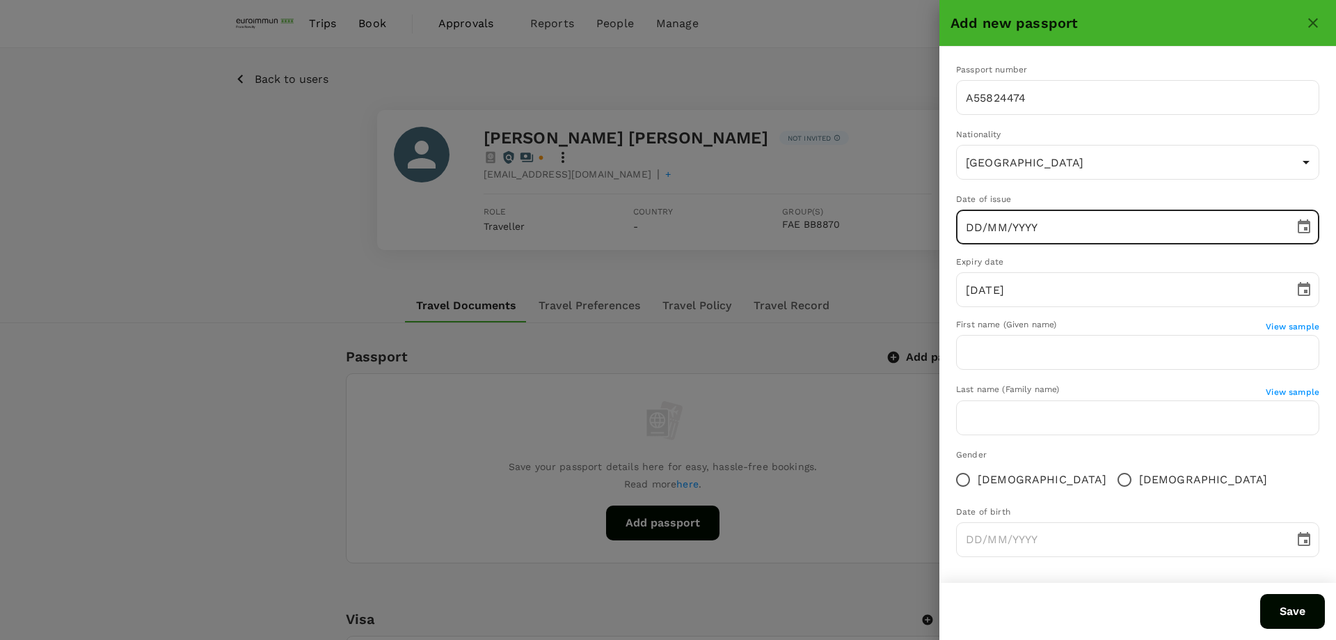
click at [1049, 226] on input "DD/MM/YYYY" at bounding box center [1120, 227] width 329 height 35
type input "[DATE]"
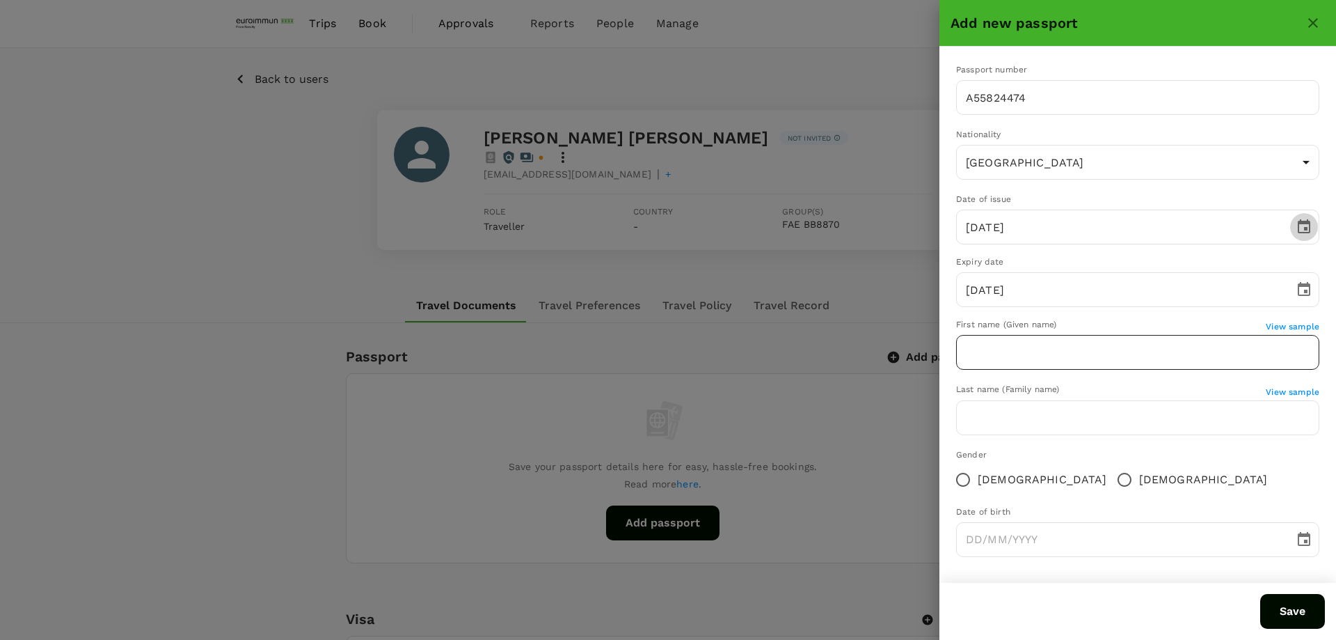
click at [1112, 354] on input "text" at bounding box center [1137, 352] width 363 height 35
type input "[PERSON_NAME]"
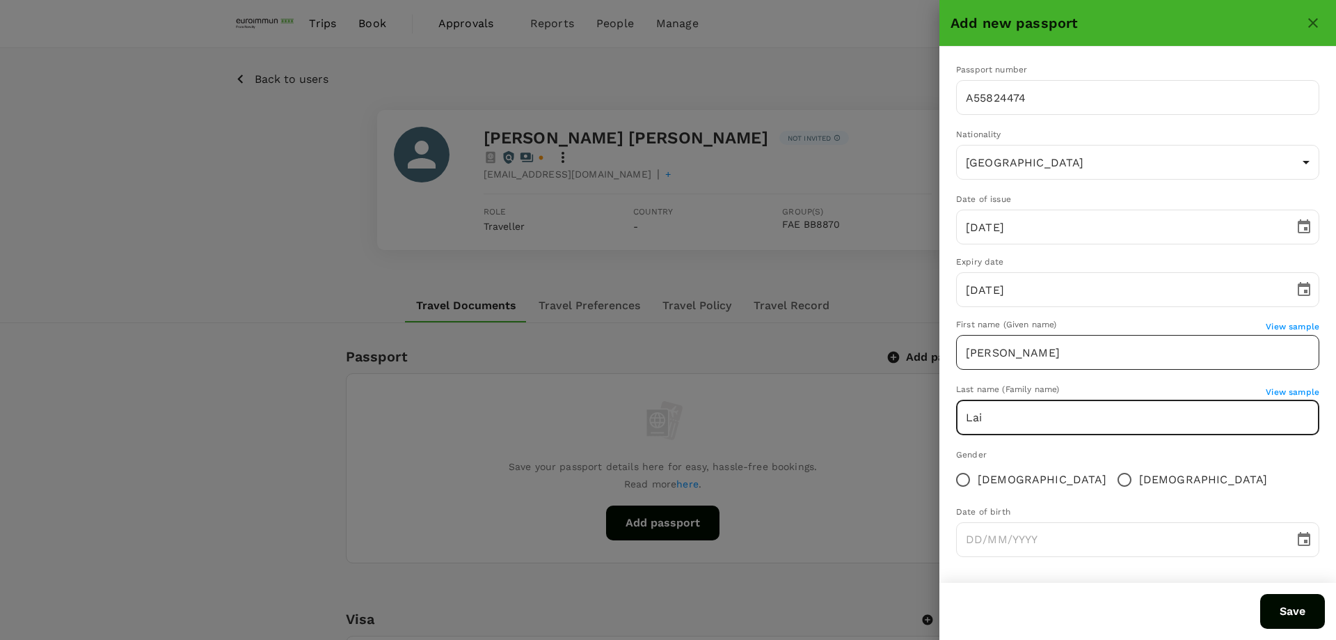
type input "Lai"
click at [965, 482] on input "[DEMOGRAPHIC_DATA]" at bounding box center [963, 479] width 29 height 29
radio input "true"
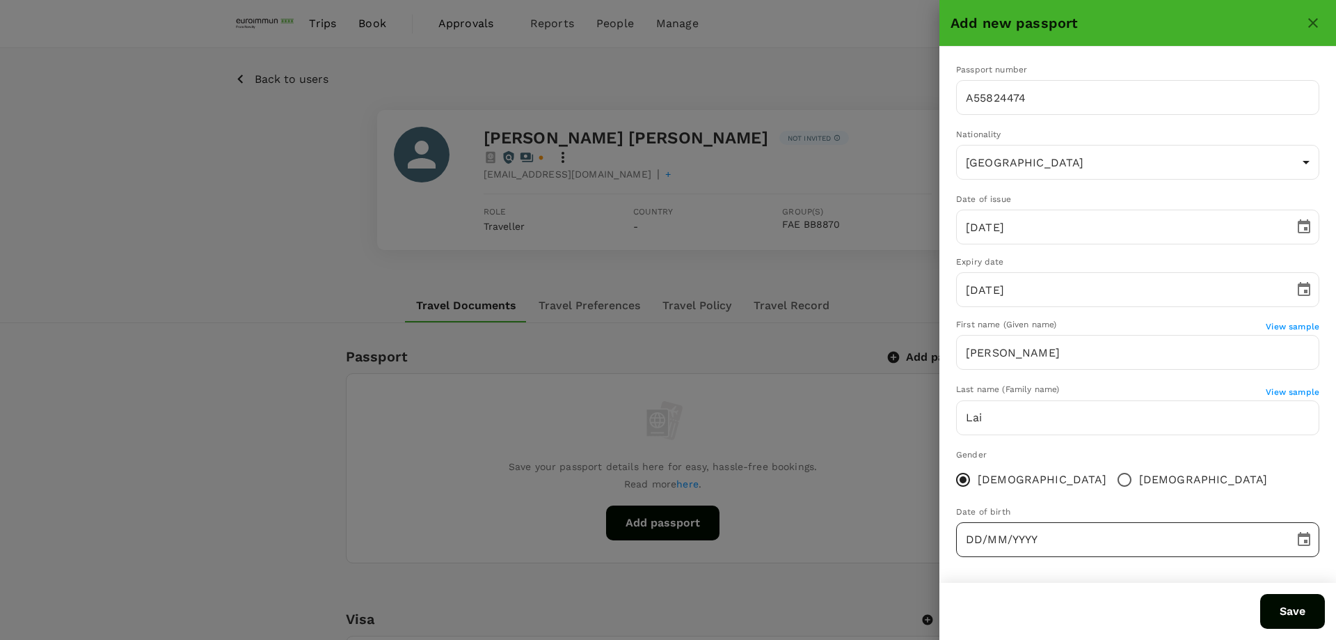
click at [970, 539] on input "DD/MM/YYYY" at bounding box center [1120, 539] width 329 height 35
type input "[DATE]"
click at [1281, 606] on button "Save" at bounding box center [1293, 611] width 65 height 35
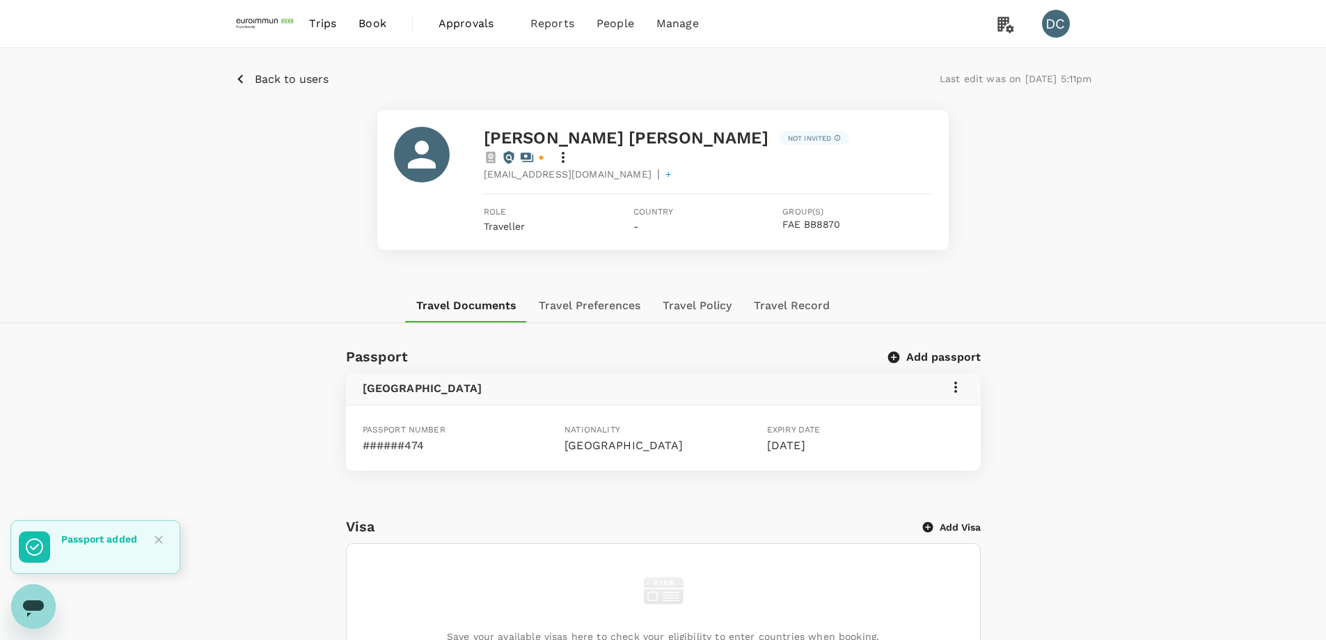
click at [324, 25] on span "Trips" at bounding box center [322, 23] width 27 height 17
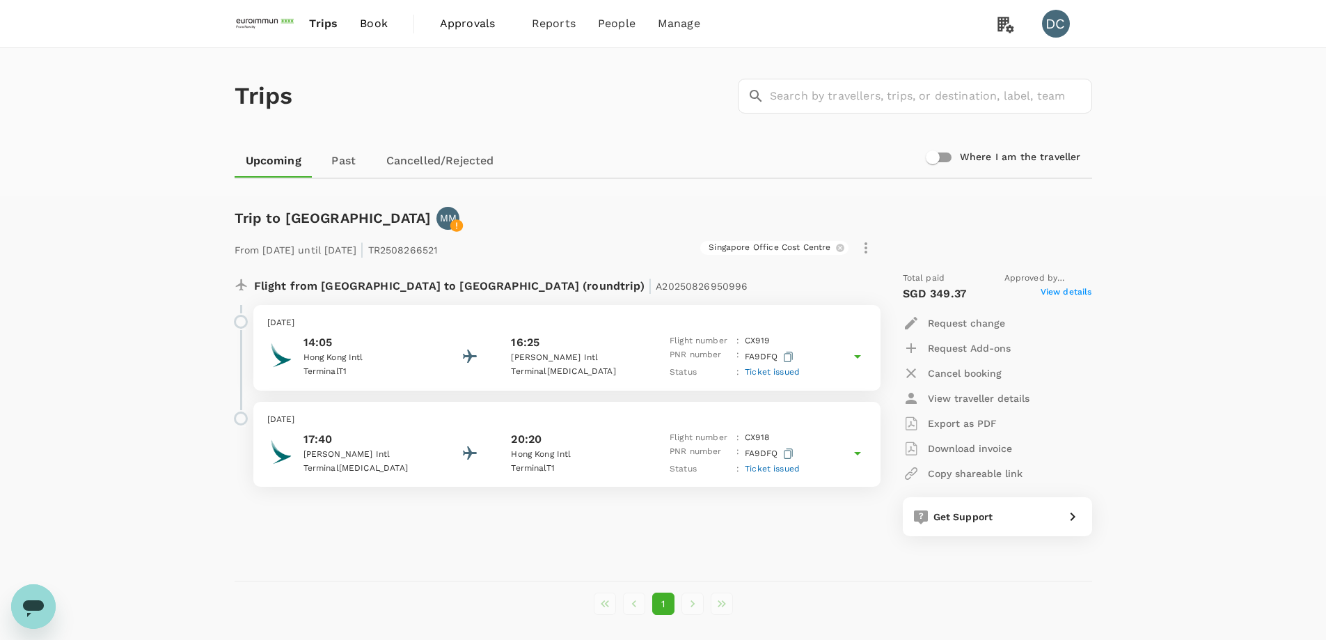
click at [368, 22] on span "Book" at bounding box center [374, 23] width 28 height 17
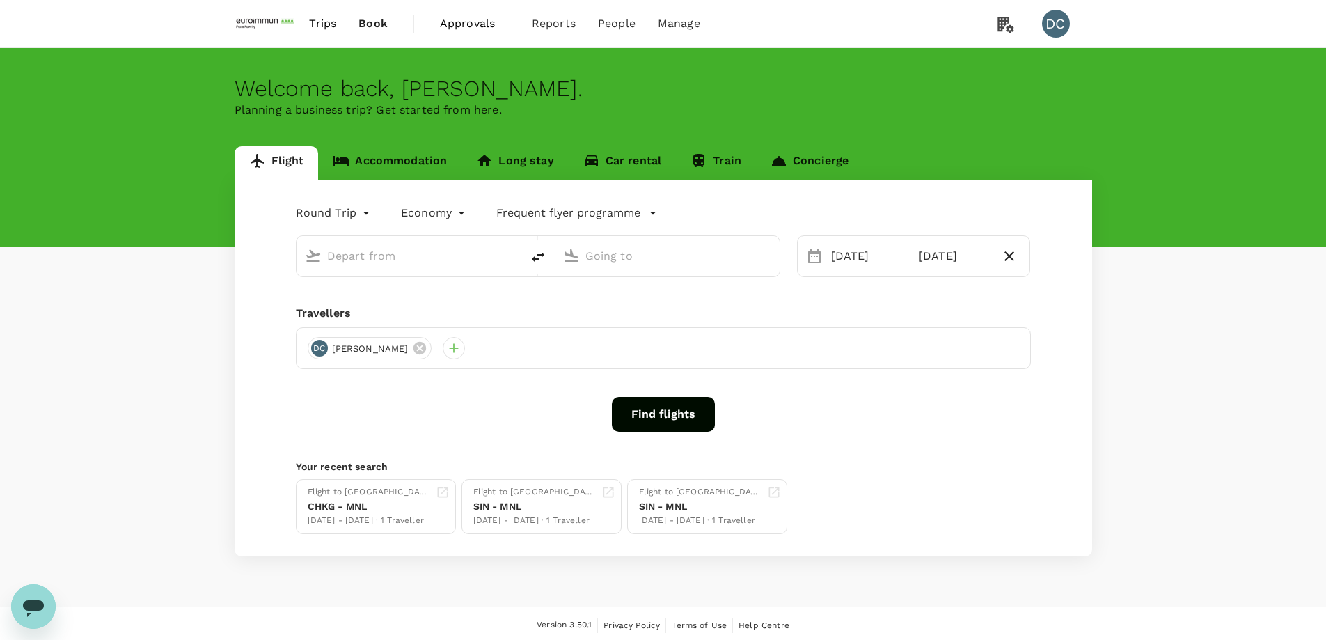
type input "Singapore Changi (SIN)"
type input "Suvarnabhumi Intl (BKK)"
type input "Singapore Changi (SIN)"
type input "Suvarnabhumi Intl (BKK)"
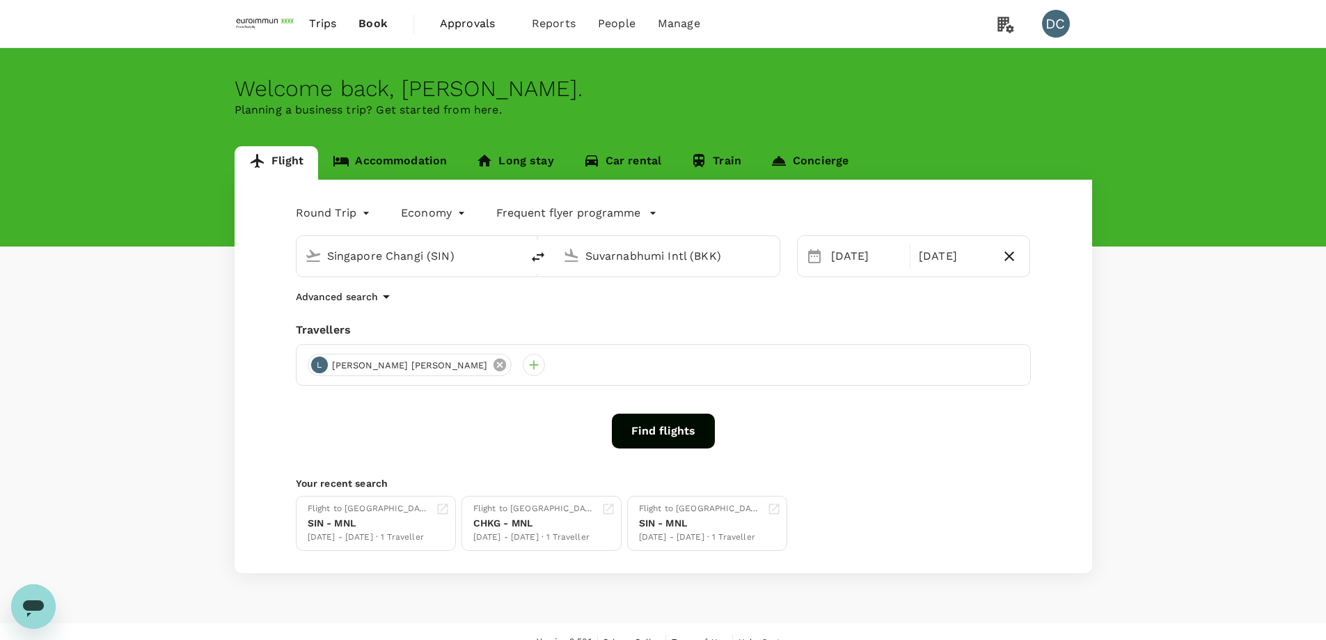
click at [492, 365] on icon at bounding box center [499, 364] width 15 height 15
click at [454, 21] on span "Approvals" at bounding box center [475, 23] width 70 height 17
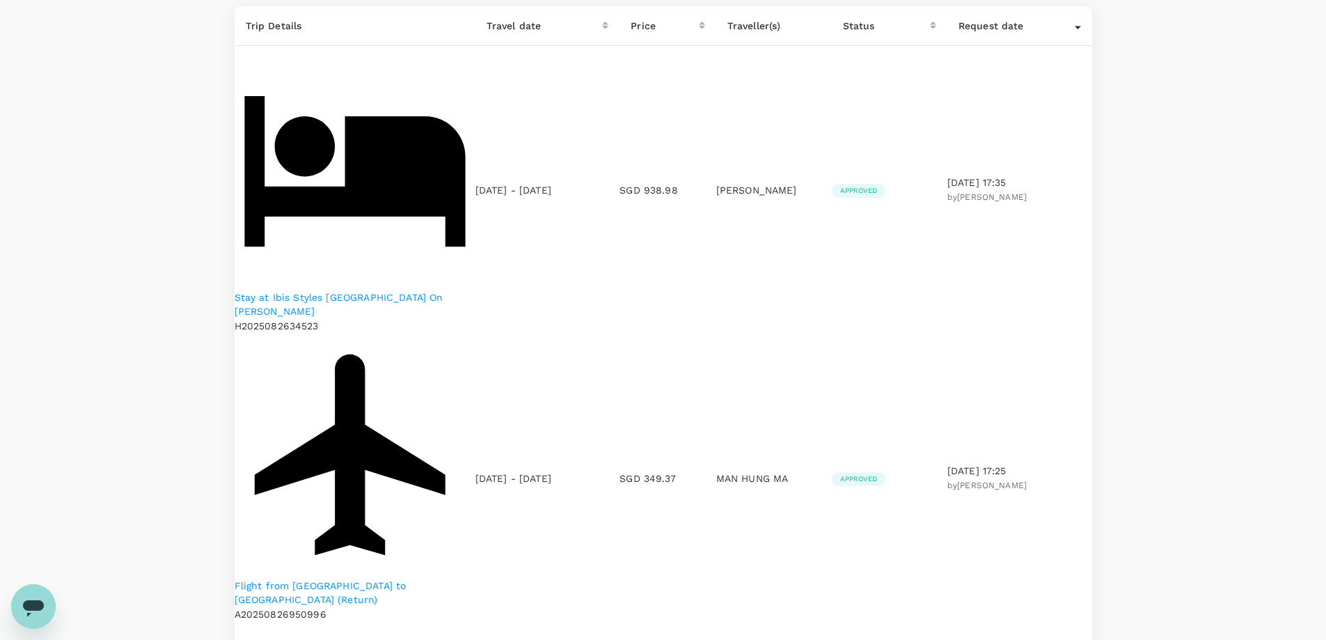
scroll to position [139, 0]
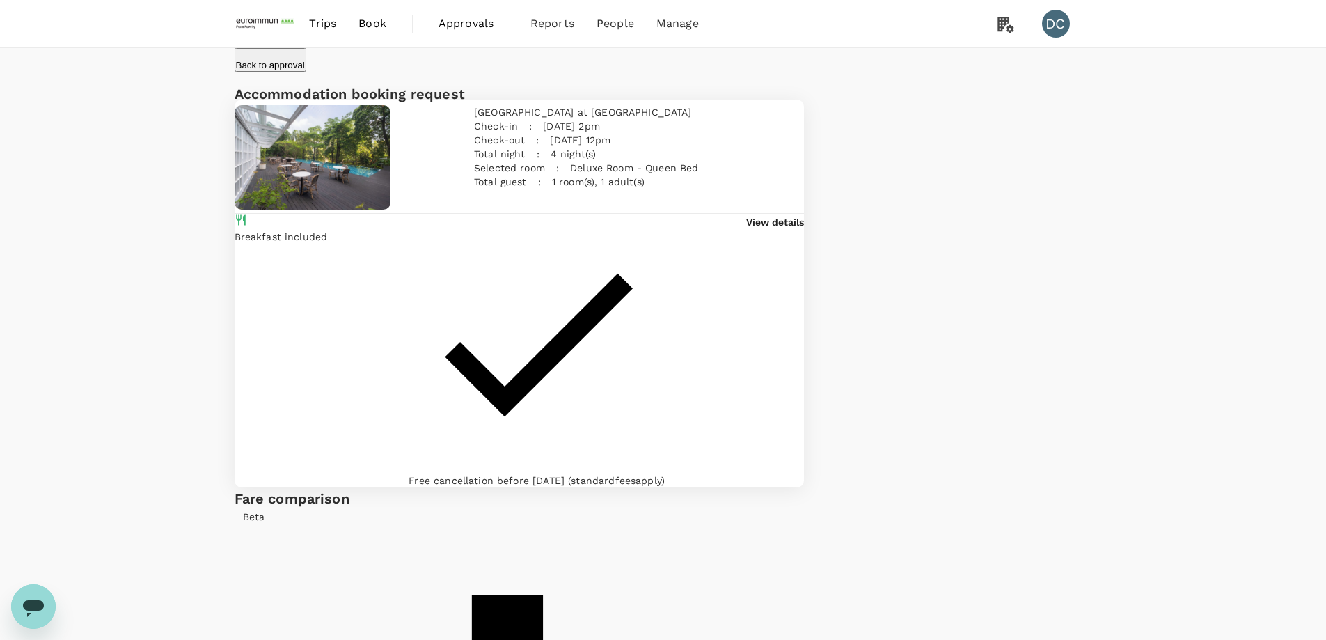
scroll to position [116, 0]
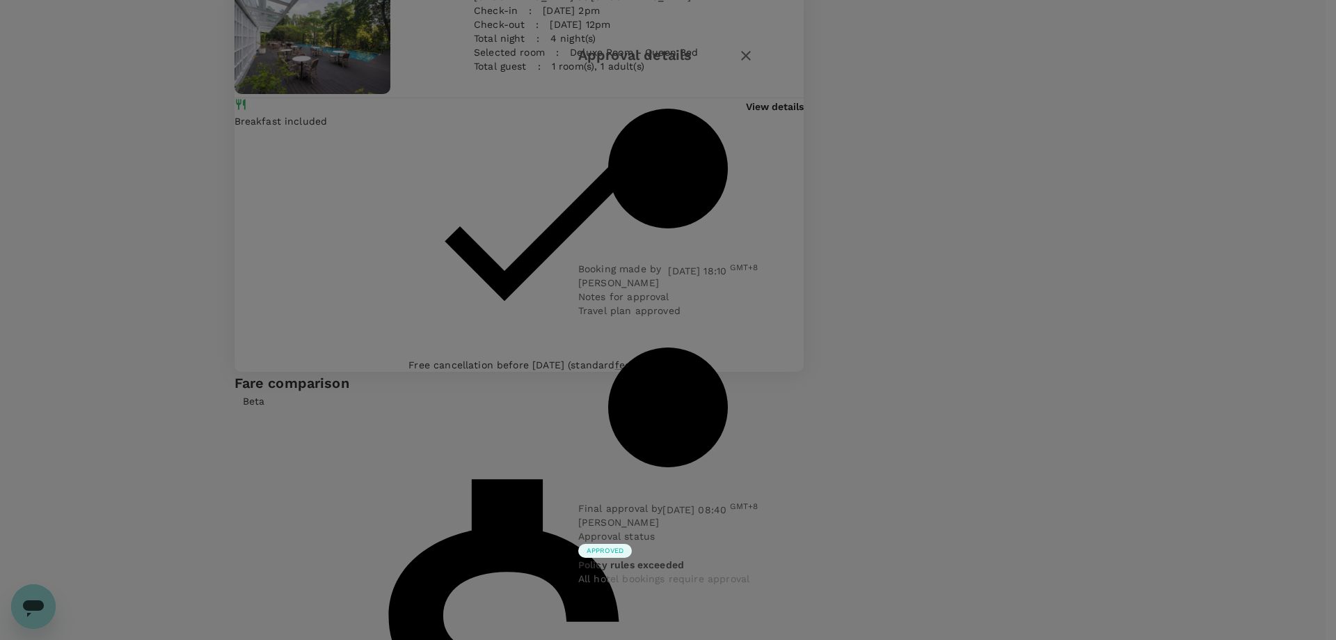
click at [758, 68] on button "button" at bounding box center [746, 56] width 24 height 24
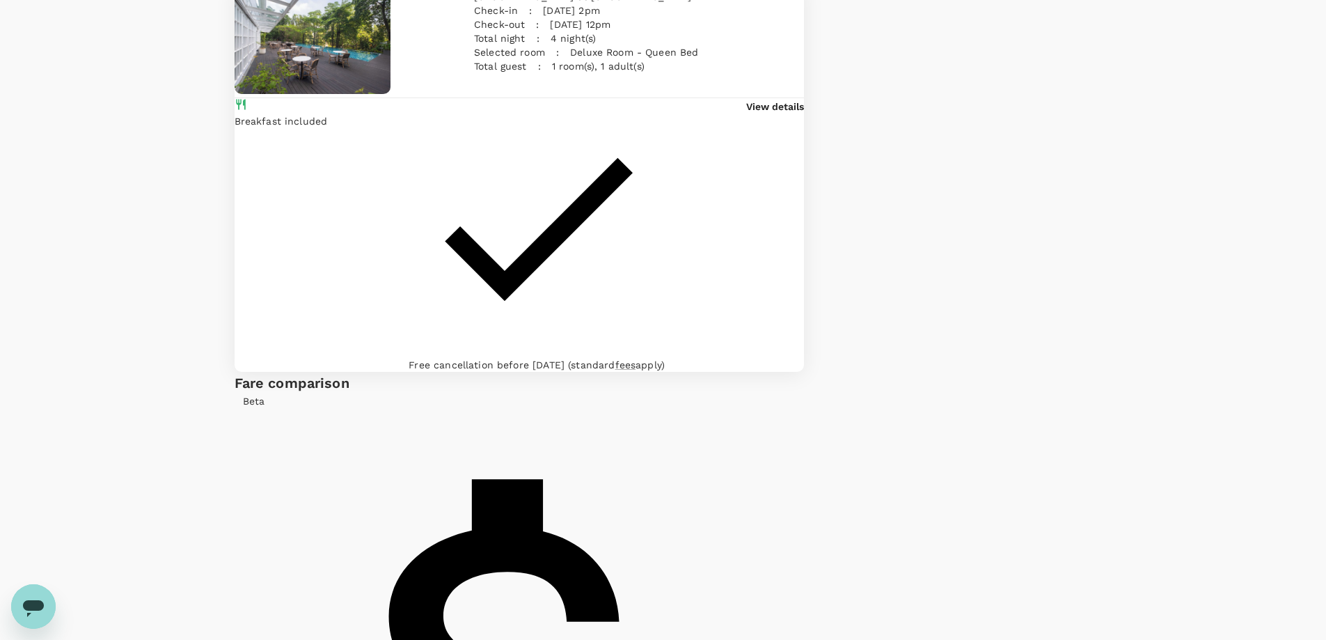
click at [764, 113] on p "View details" at bounding box center [775, 107] width 58 height 14
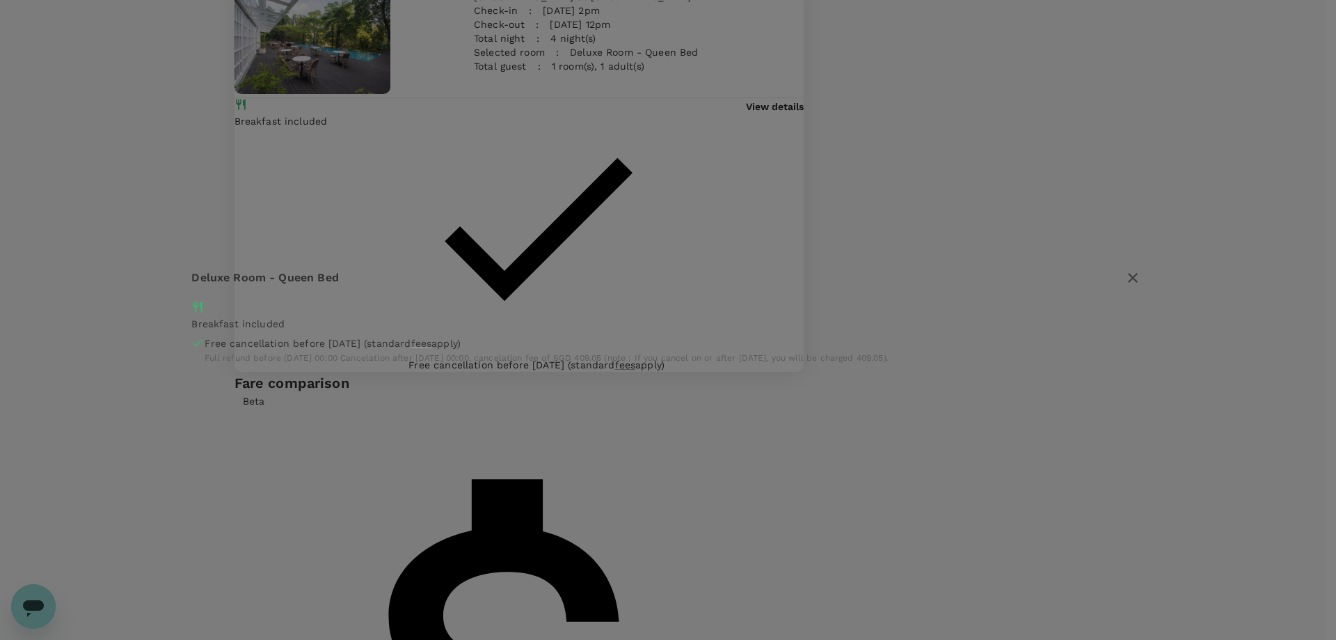
click at [1128, 273] on icon "button" at bounding box center [1133, 278] width 10 height 10
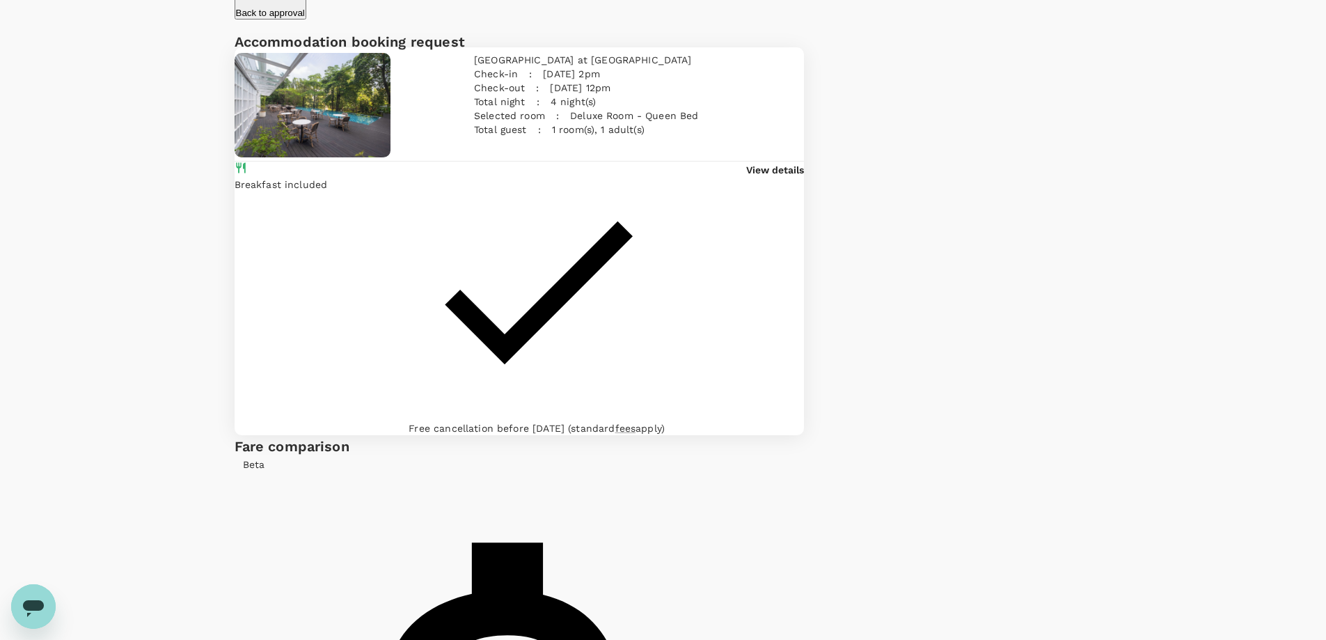
scroll to position [0, 0]
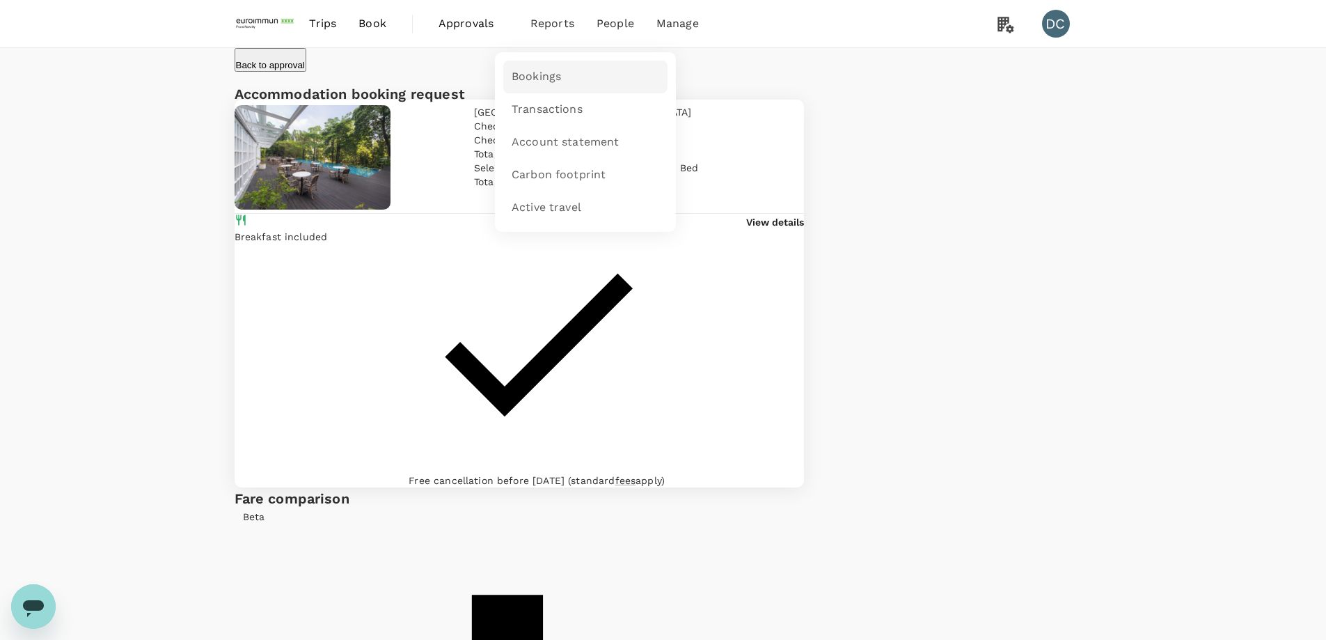
click at [539, 72] on span "Bookings" at bounding box center [536, 77] width 49 height 16
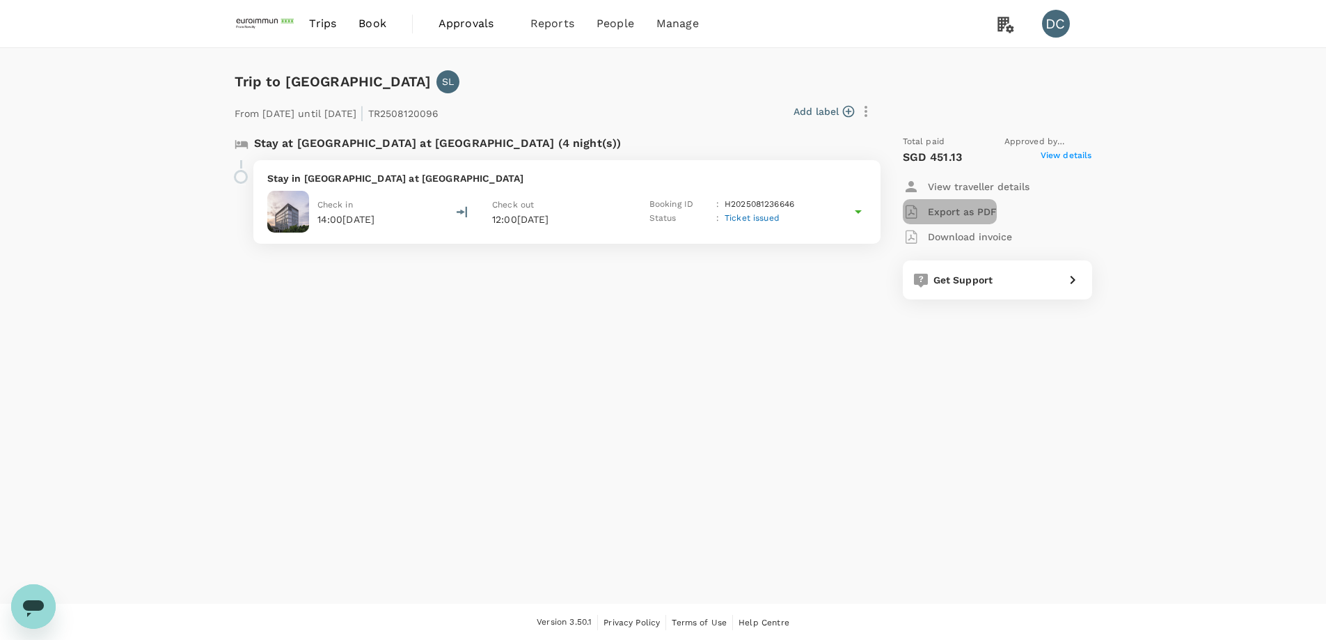
click at [965, 210] on p "Export as PDF" at bounding box center [962, 212] width 69 height 14
click at [858, 216] on icon at bounding box center [858, 211] width 17 height 17
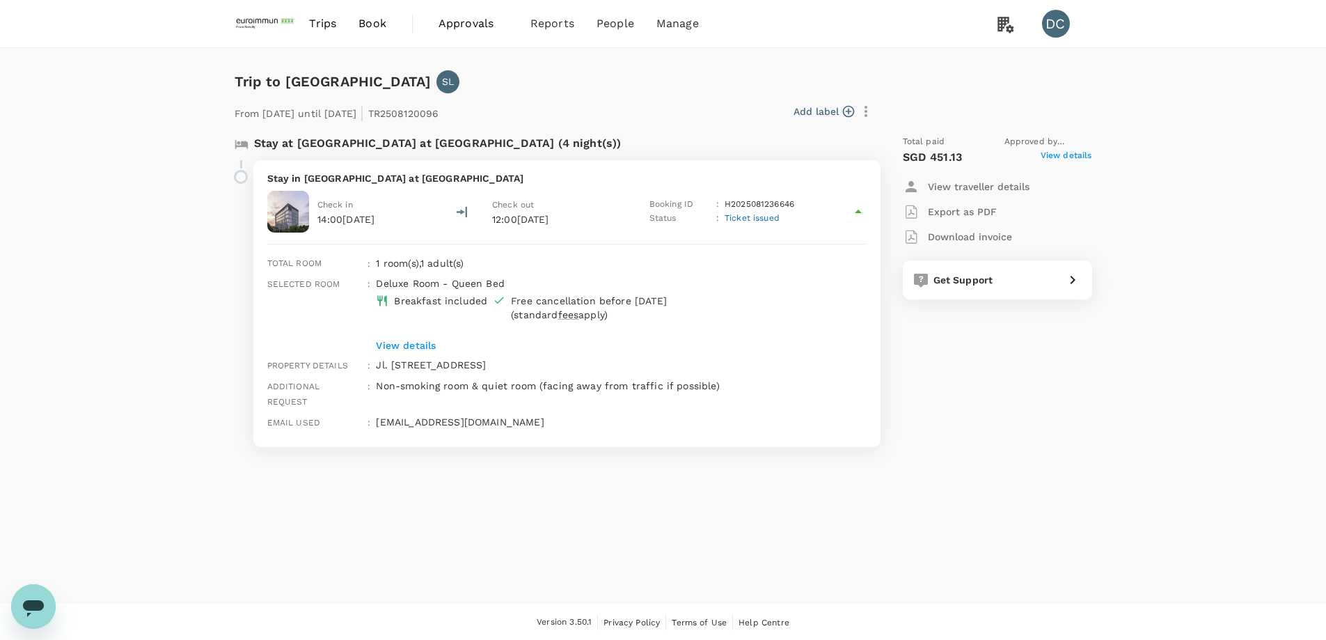
click at [654, 542] on div "Trip to Jakarta SL From 19 Aug 2025 until 23 Aug 2025 | TR2508120096 Add label …" at bounding box center [663, 325] width 1326 height 555
click at [358, 26] on span "Book" at bounding box center [372, 23] width 28 height 17
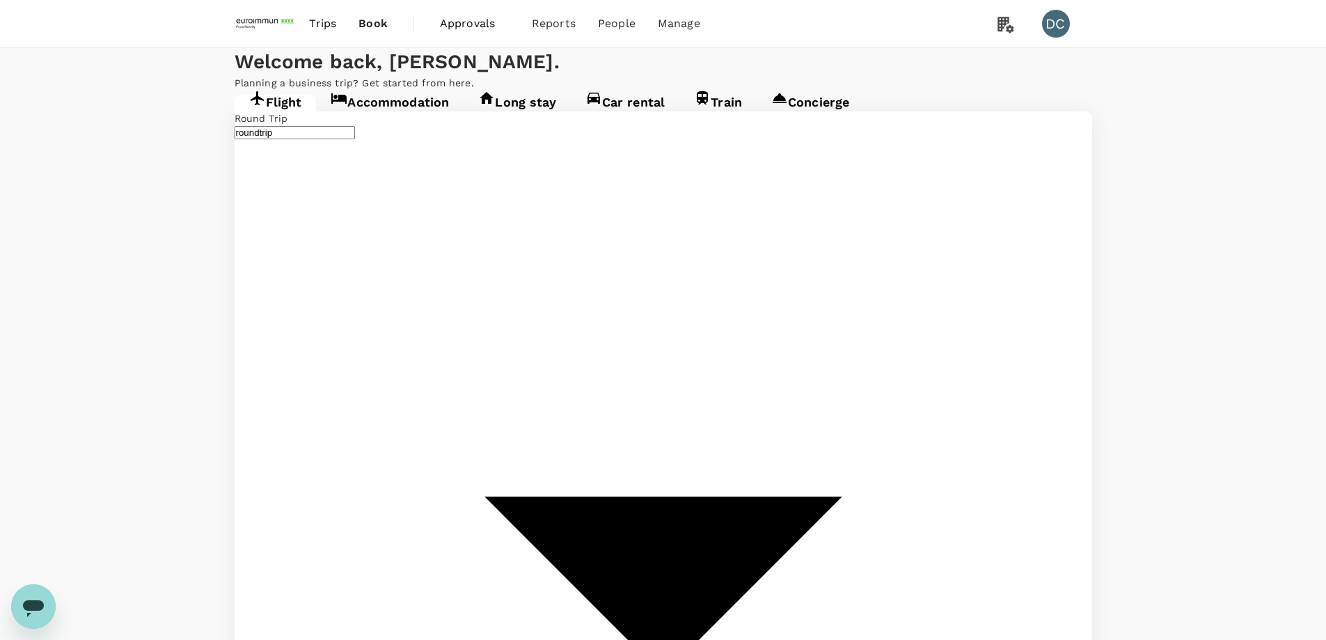
type input "Singapore Changi (SIN)"
type input "Suvarnabhumi Intl (BKK)"
type input "Singapore Changi (SIN)"
type input "Suvarnabhumi Intl (BKK)"
type input "Singapore Changi (SIN)"
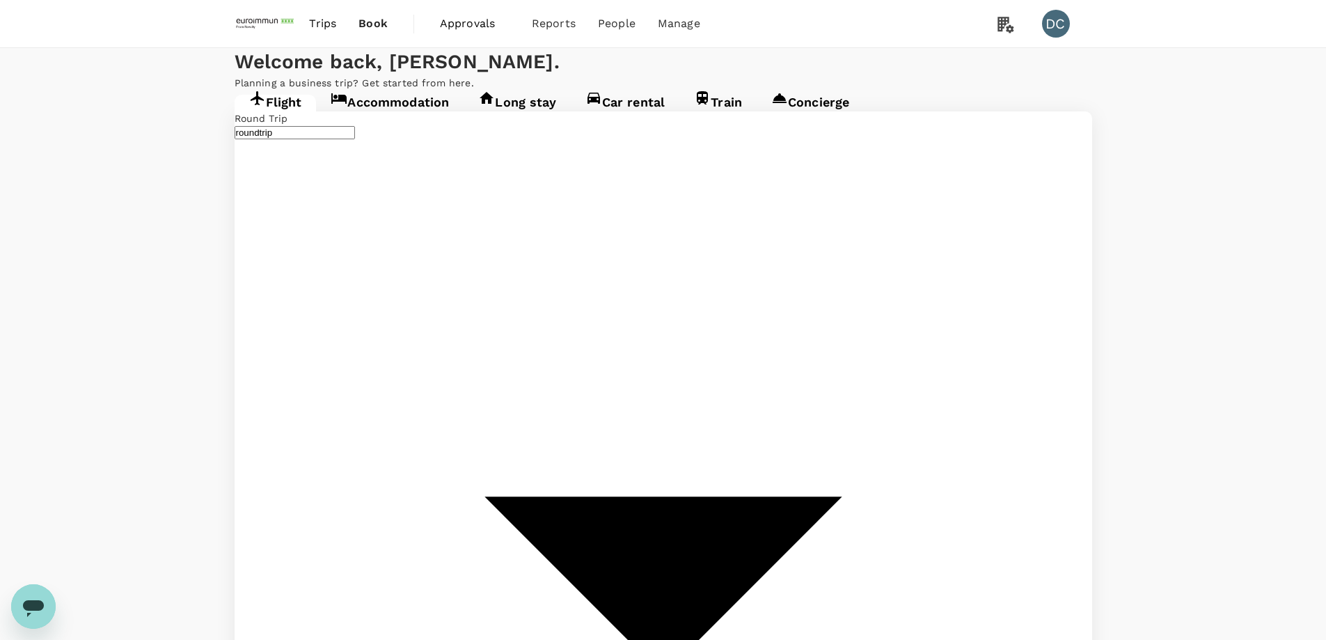
type input "Suvarnabhumi Intl (BKK)"
